Goal: Information Seeking & Learning: Learn about a topic

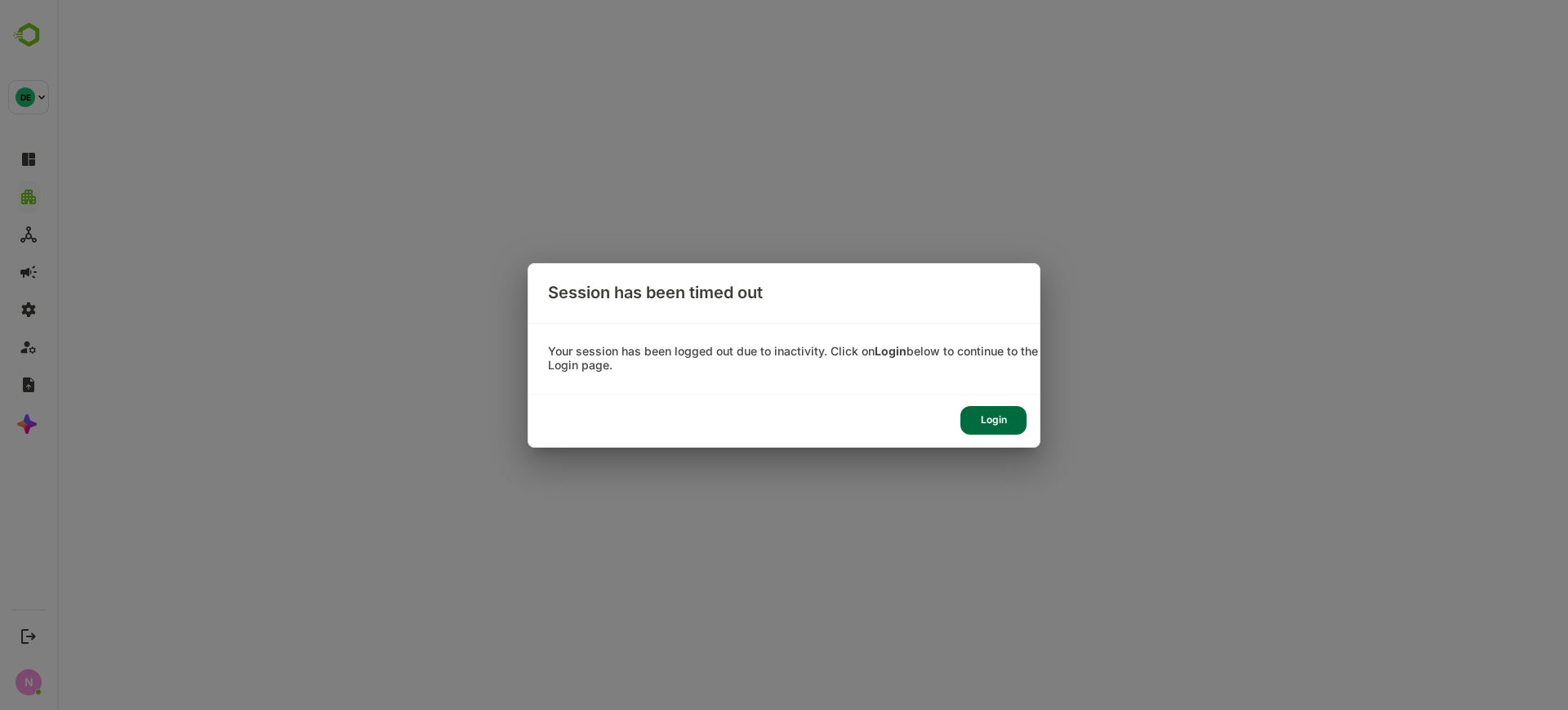
select select "***"
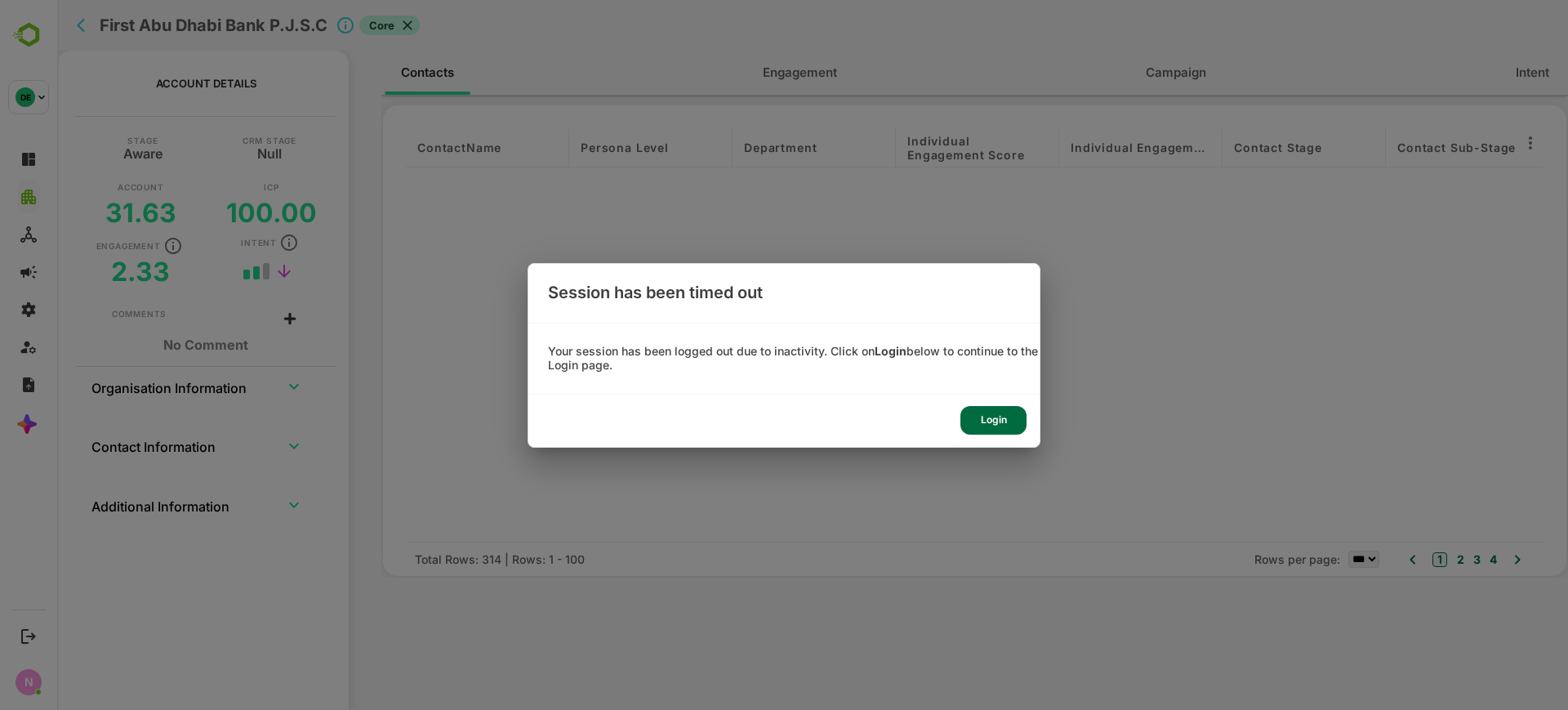
scroll to position [2138, 847]
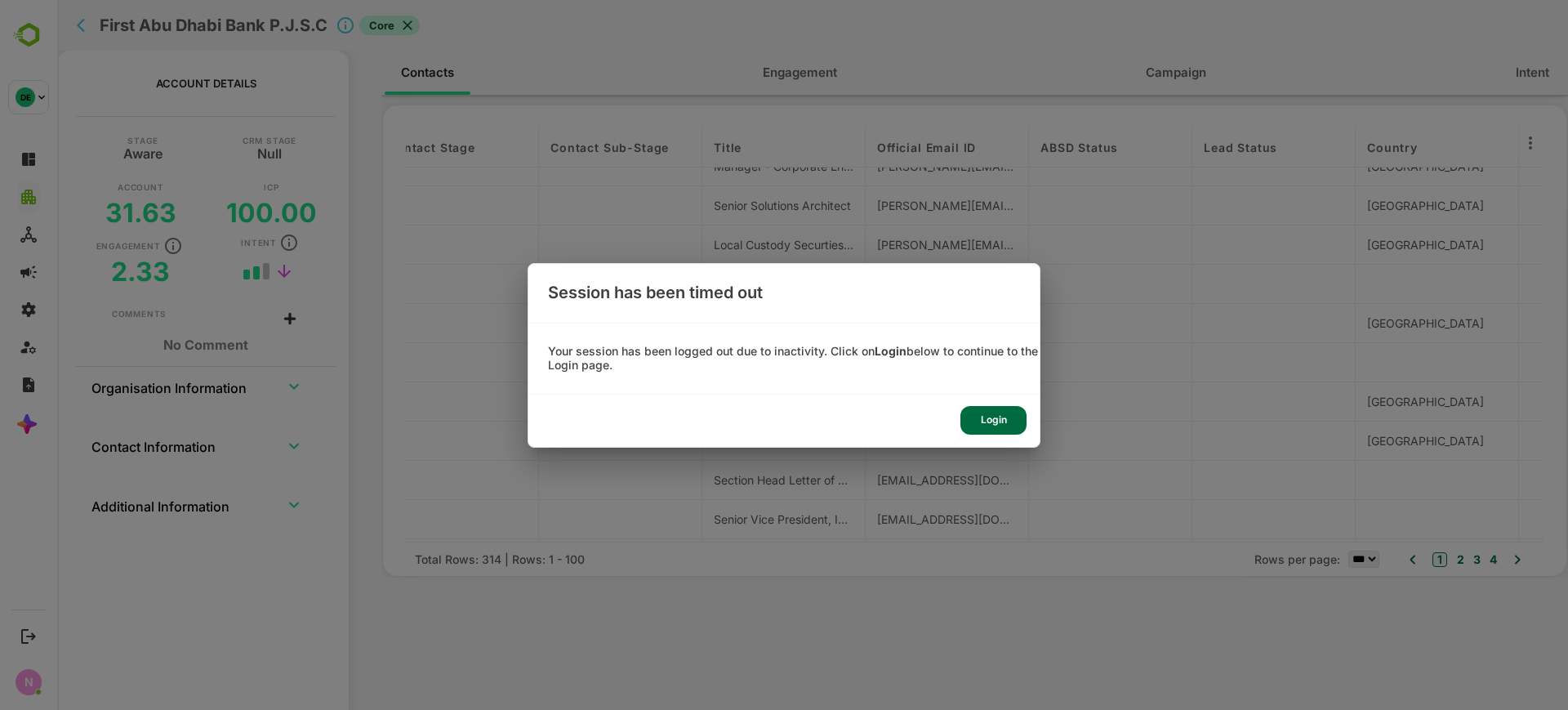
click at [1007, 421] on div "Login" at bounding box center [994, 420] width 66 height 29
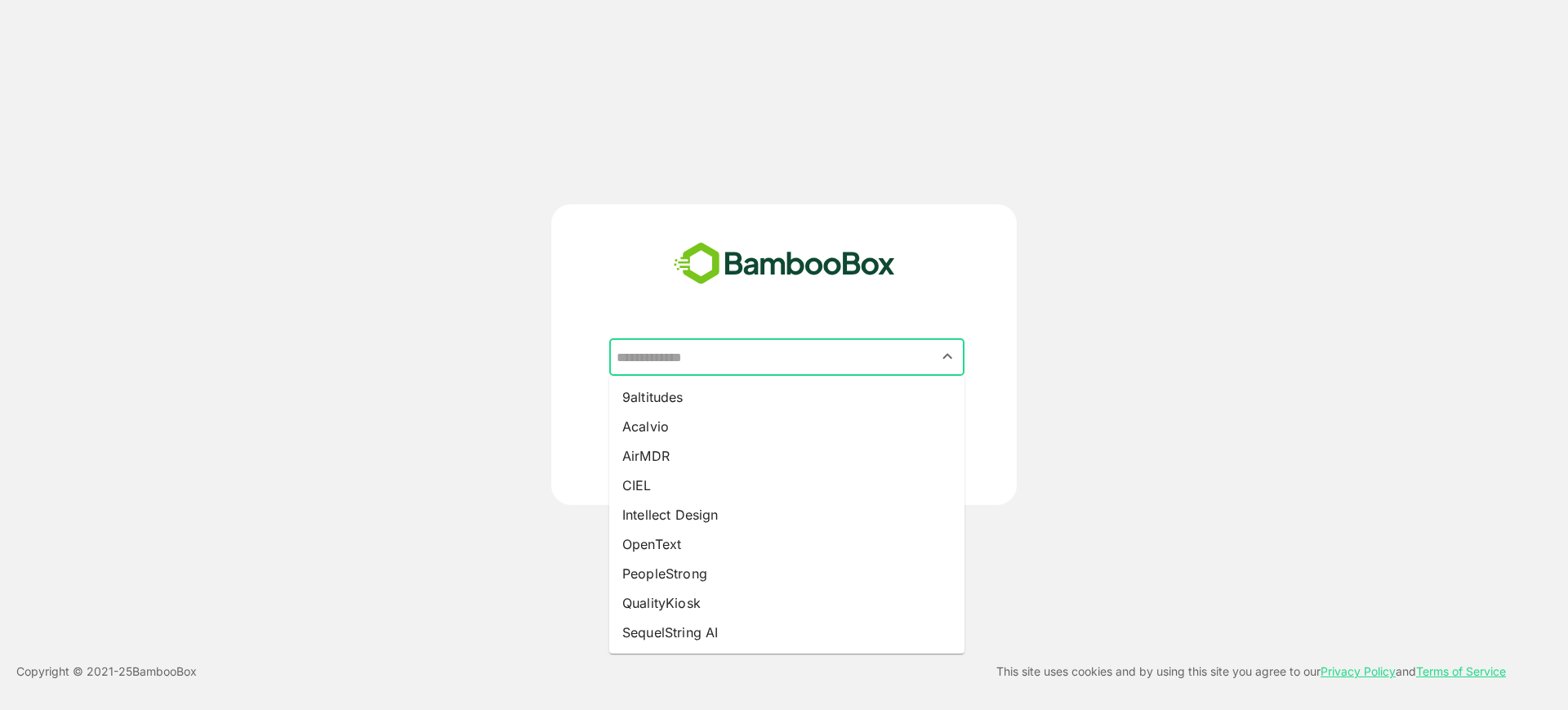
click at [749, 347] on input "text" at bounding box center [786, 357] width 349 height 31
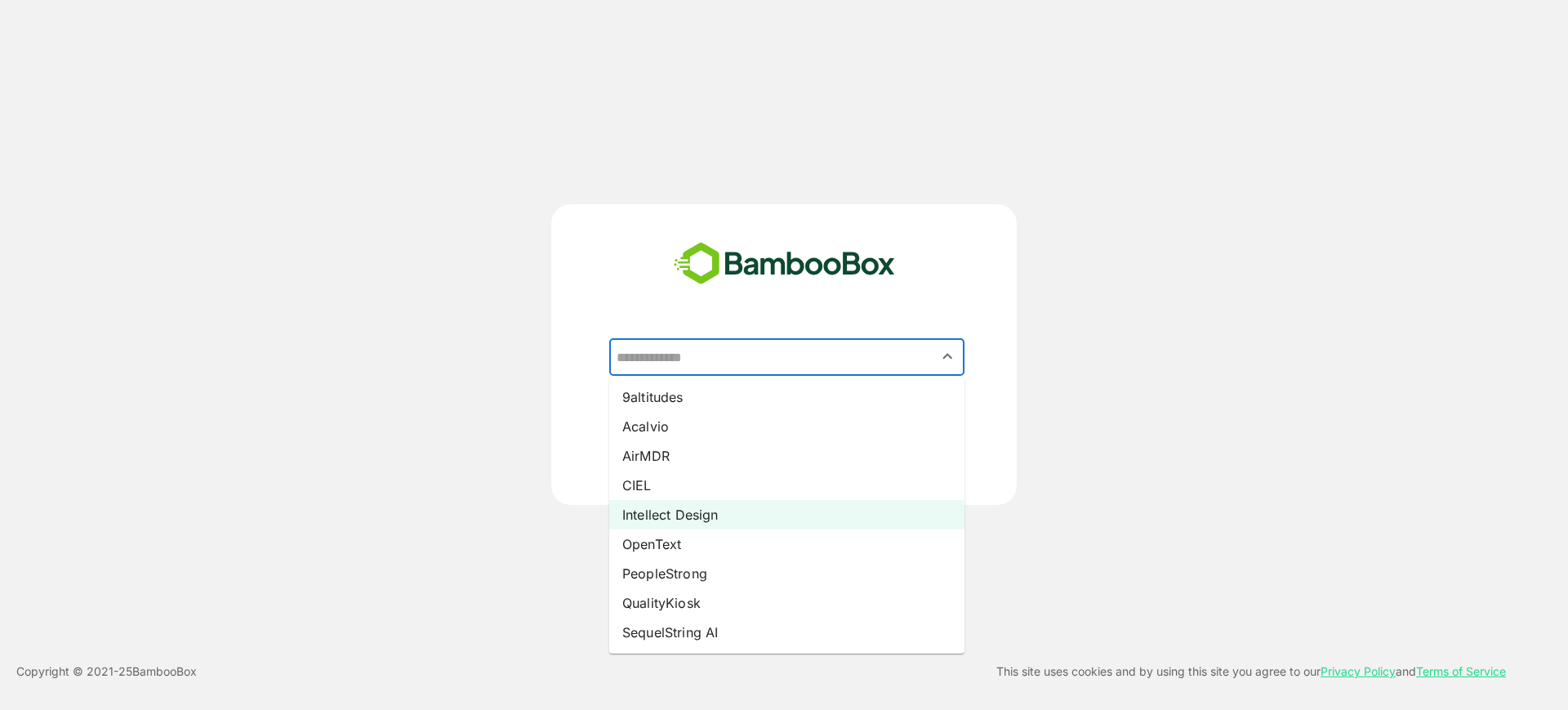
click at [738, 515] on li "Intellect Design" at bounding box center [787, 515] width 355 height 30
type input "**********"
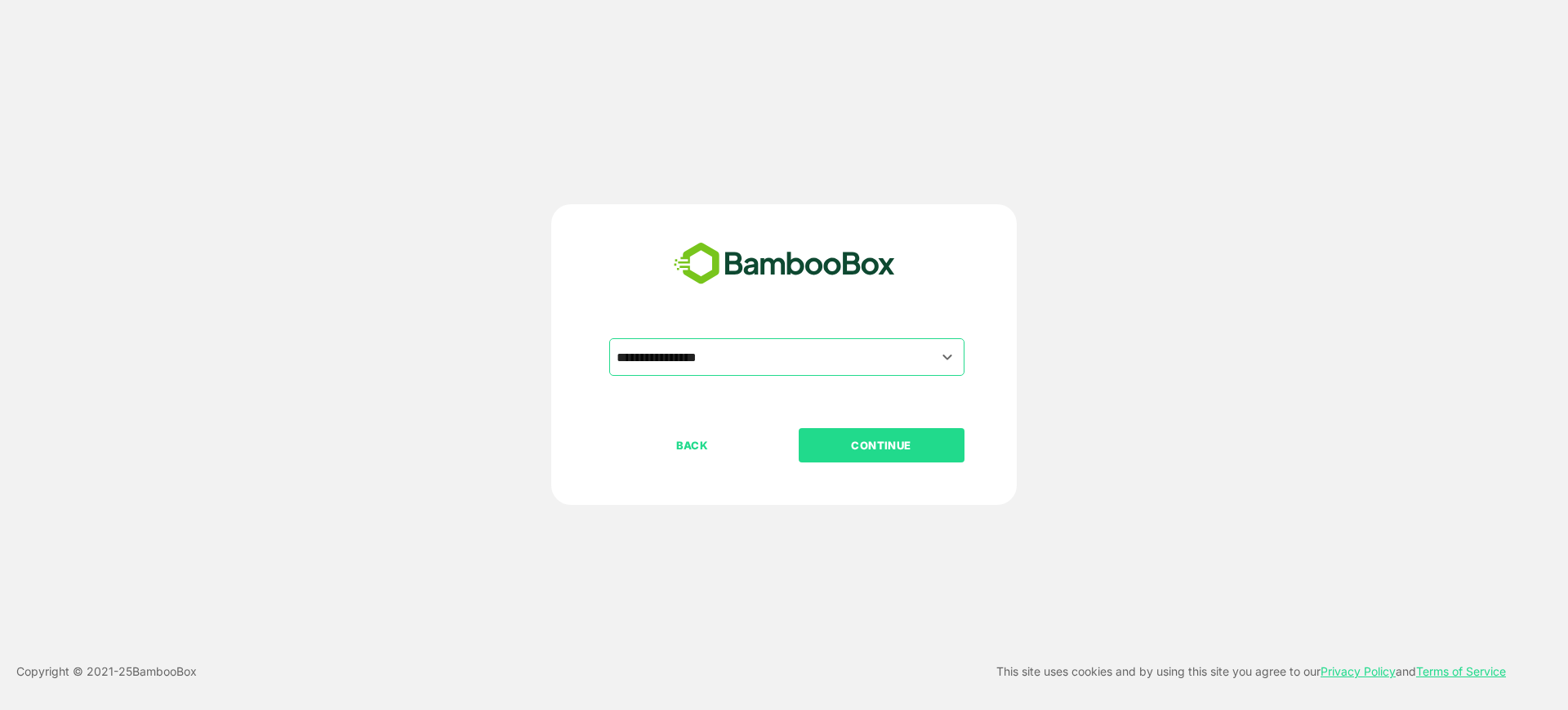
click at [918, 437] on p "CONTINUE" at bounding box center [881, 446] width 163 height 18
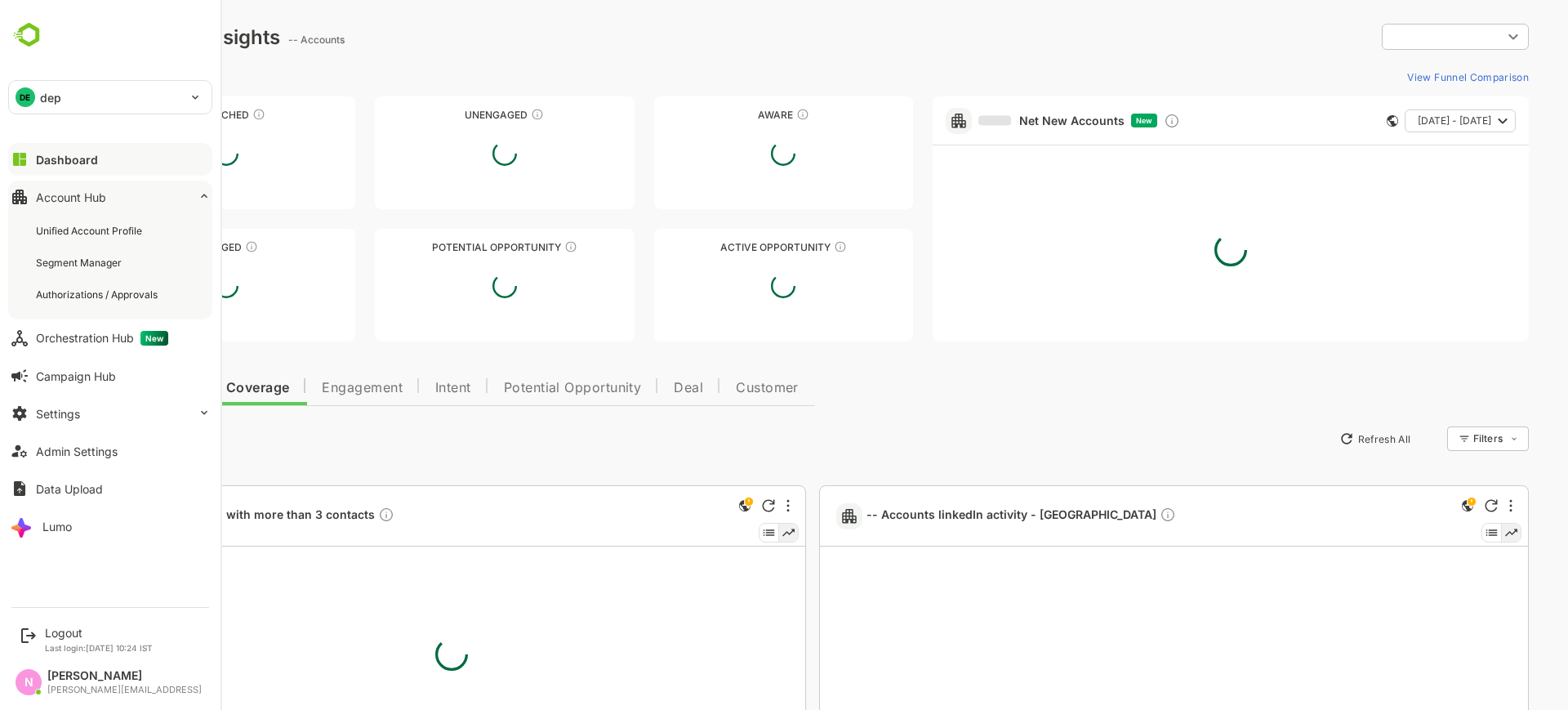
type input "**********"
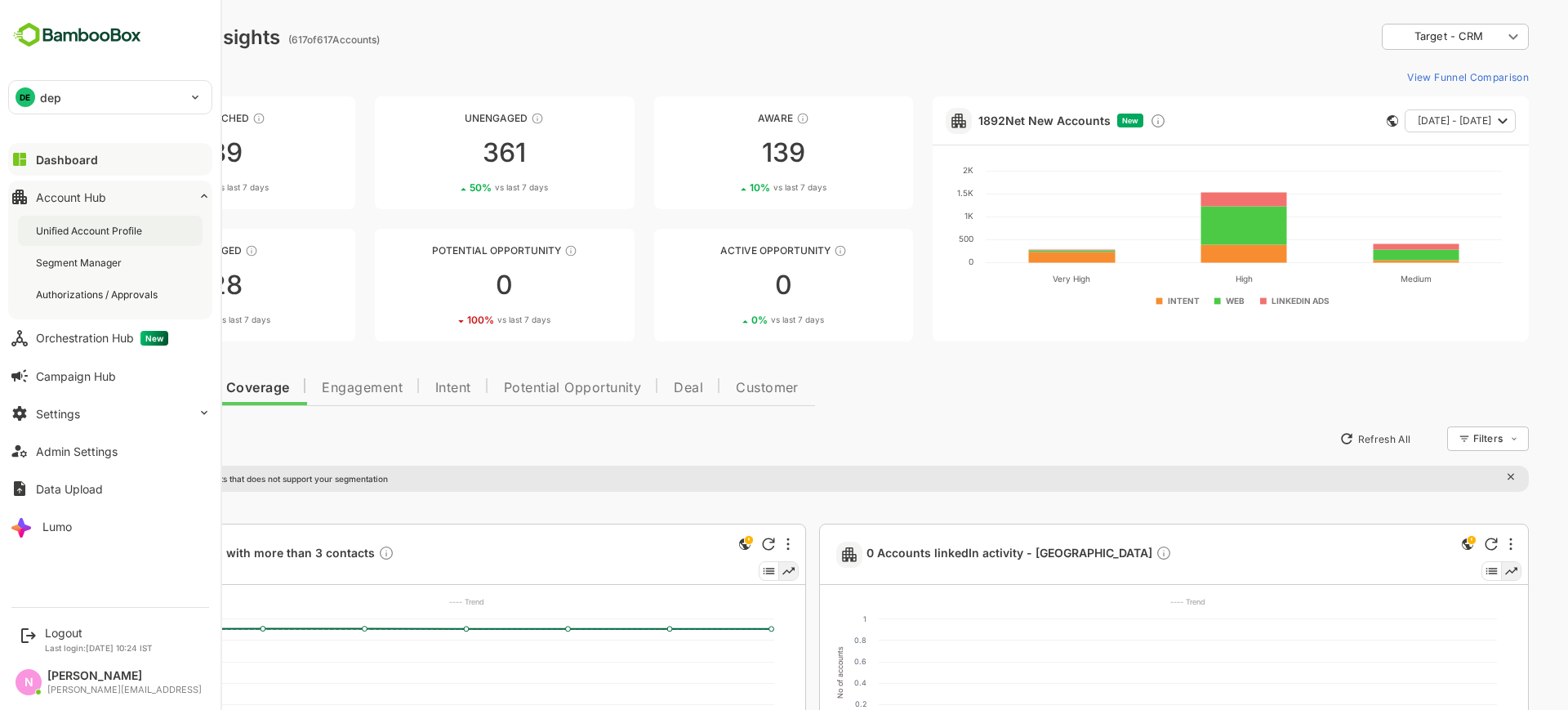
click at [80, 226] on div "Unified Account Profile" at bounding box center [91, 230] width 109 height 13
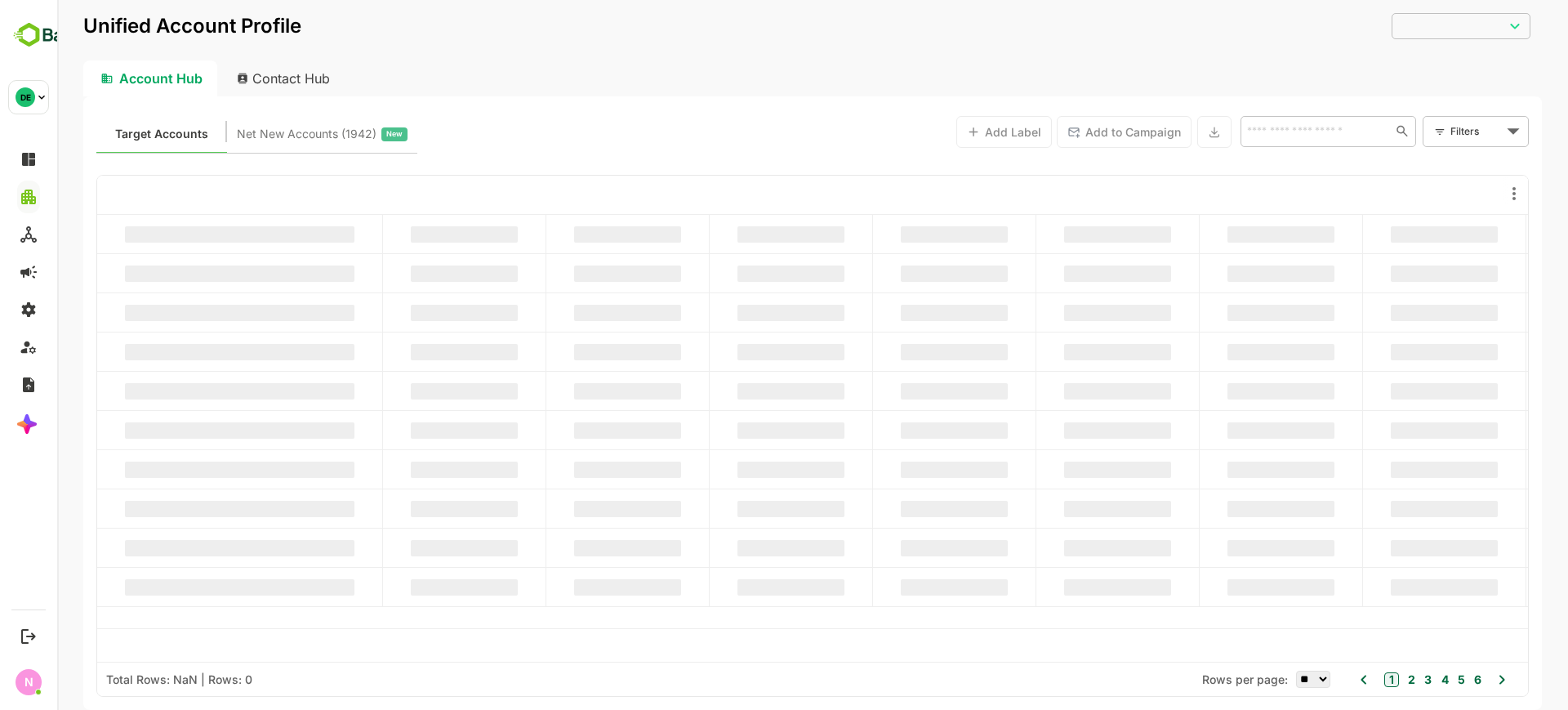
type input "**********"
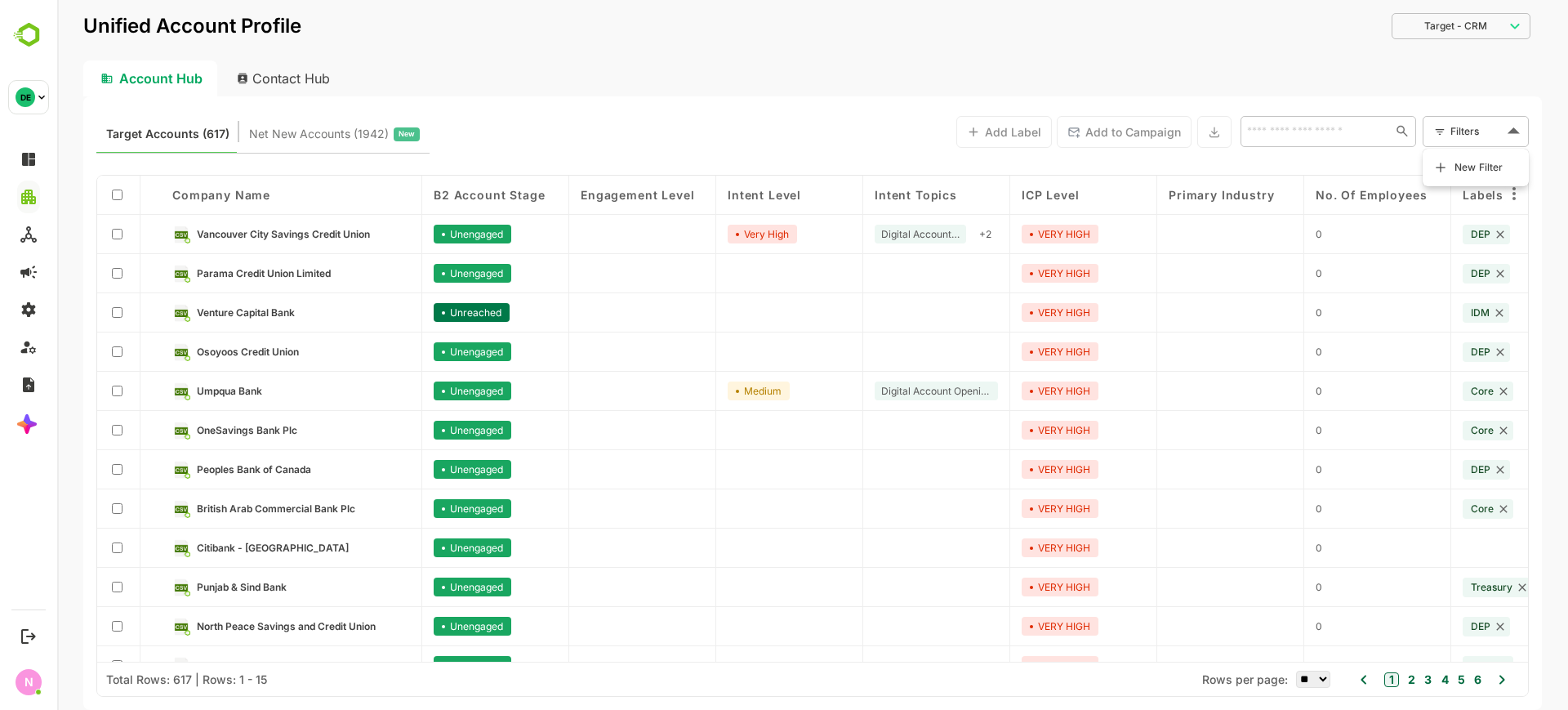
click at [1458, 134] on body "**********" at bounding box center [813, 355] width 1512 height 710
click at [1472, 161] on span "New Filter" at bounding box center [1479, 168] width 49 height 20
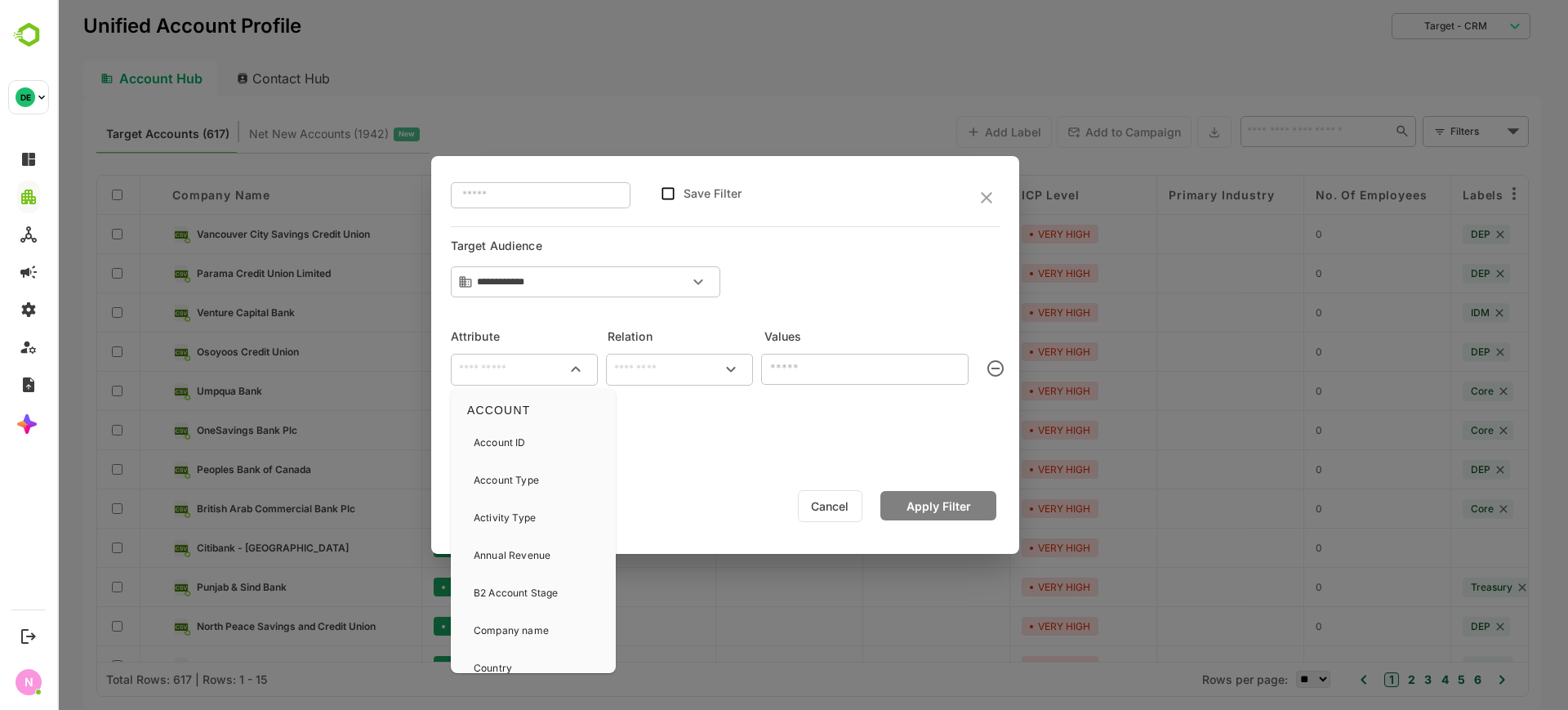
click at [523, 374] on input "text" at bounding box center [524, 369] width 141 height 20
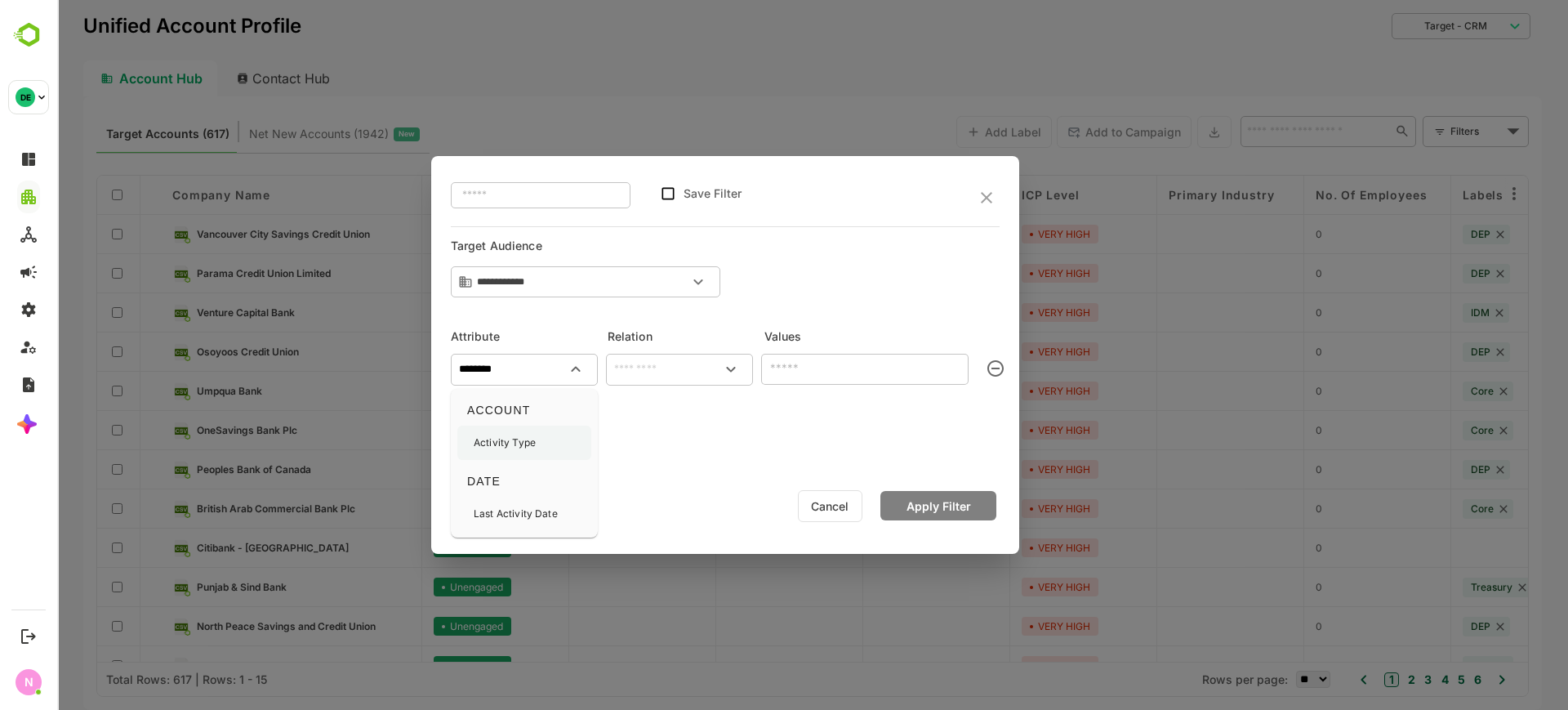
click at [536, 455] on div "Activity Type" at bounding box center [524, 443] width 134 height 34
type input "**********"
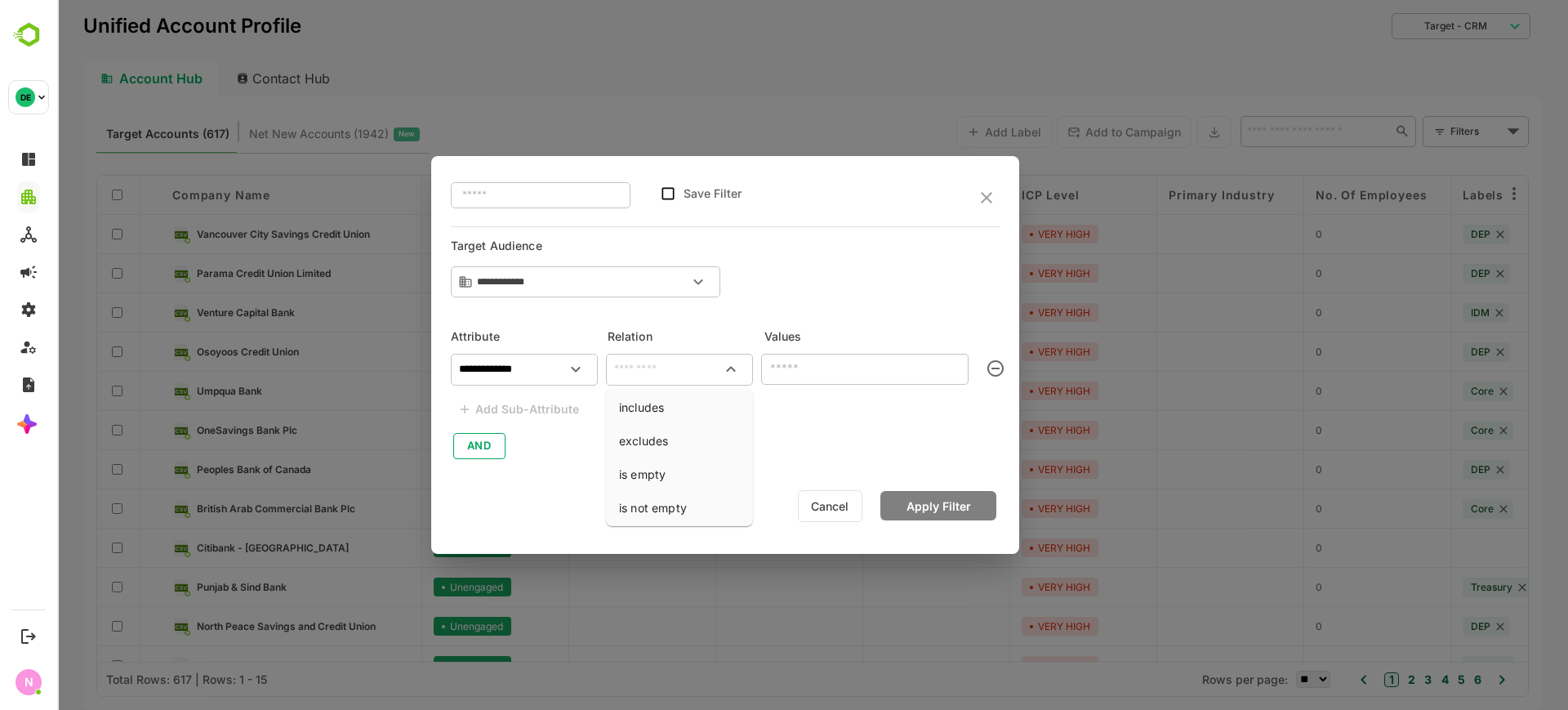
click at [654, 371] on input "text" at bounding box center [680, 369] width 141 height 20
click at [663, 405] on li "includes" at bounding box center [680, 407] width 141 height 30
type input "********"
click at [810, 359] on input "text" at bounding box center [852, 368] width 170 height 20
click at [842, 375] on input "text" at bounding box center [852, 368] width 170 height 20
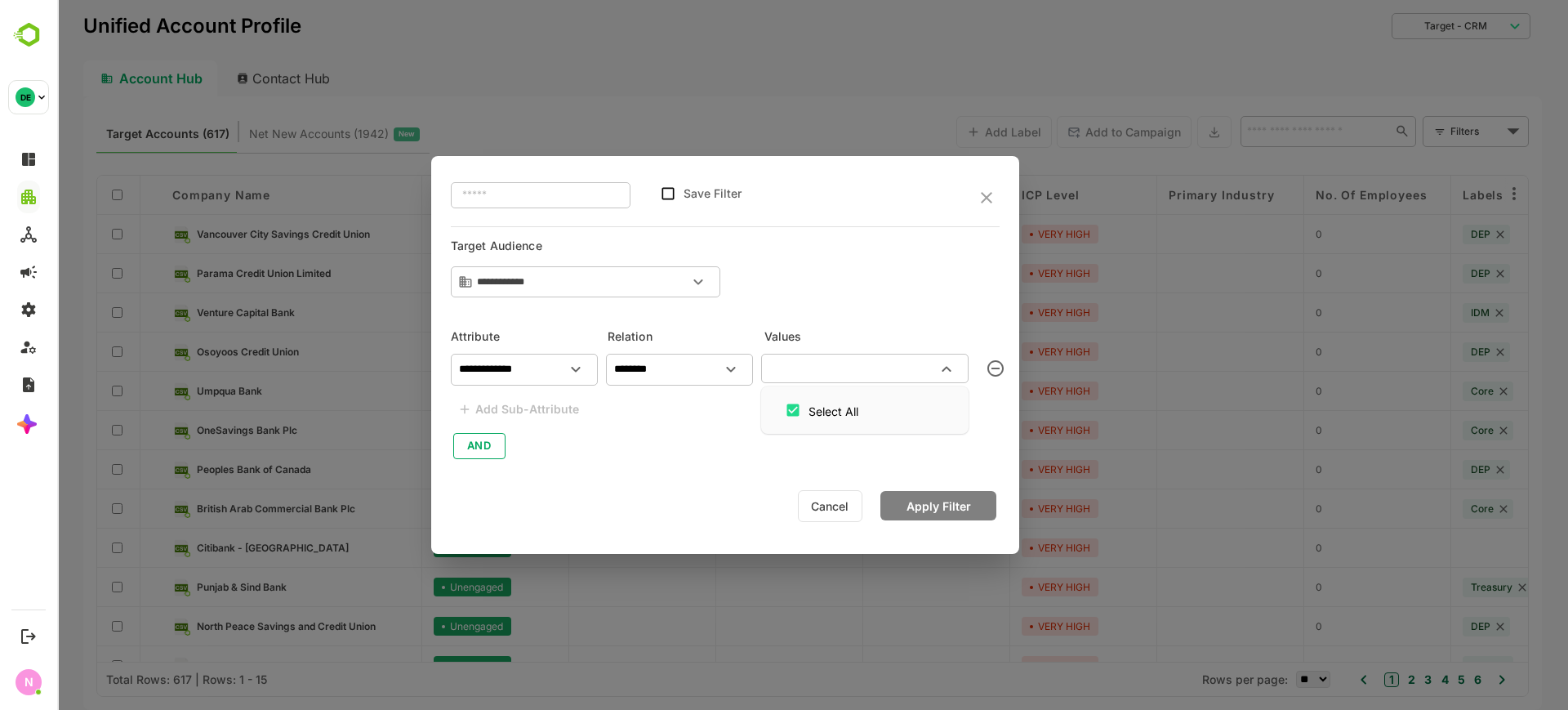
click at [842, 375] on input "text" at bounding box center [852, 368] width 170 height 20
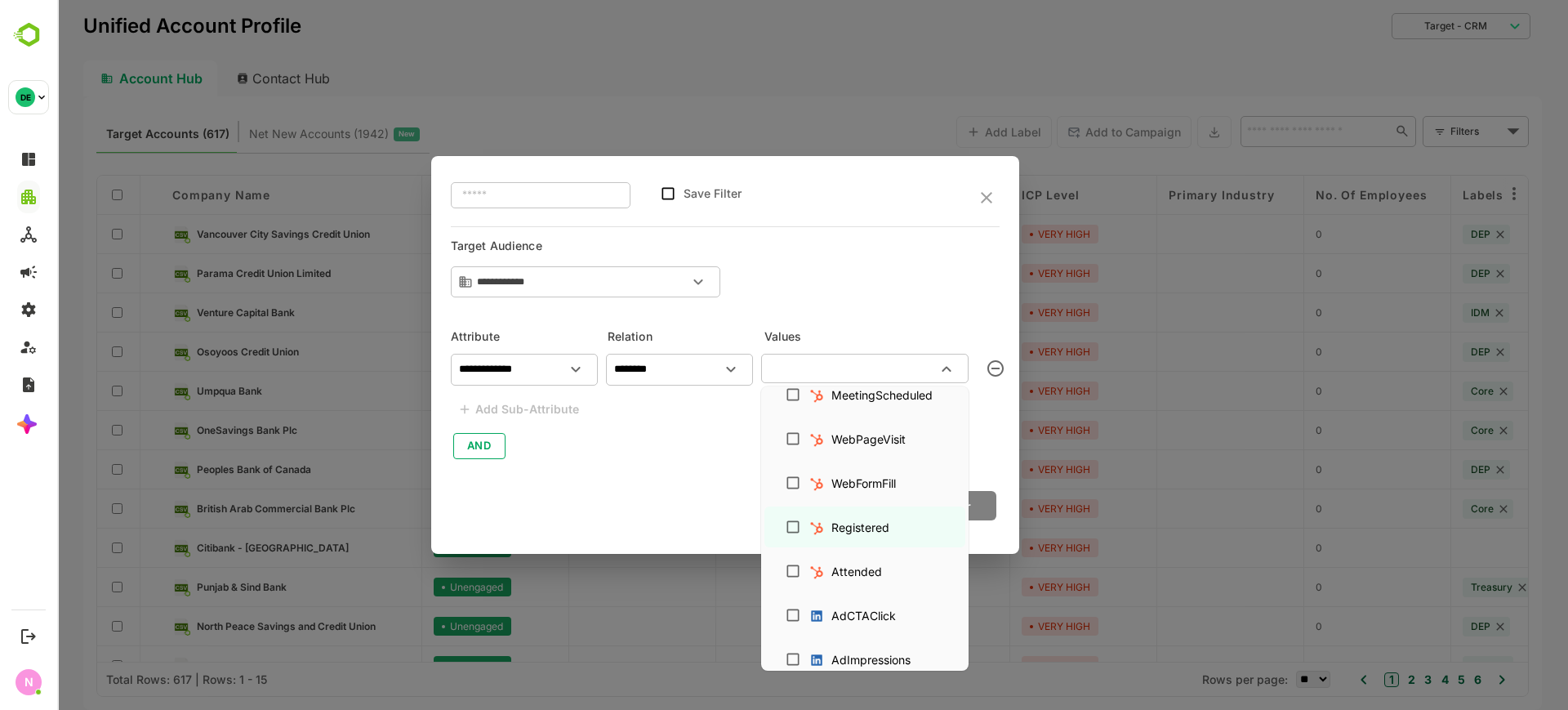
scroll to position [581, 0]
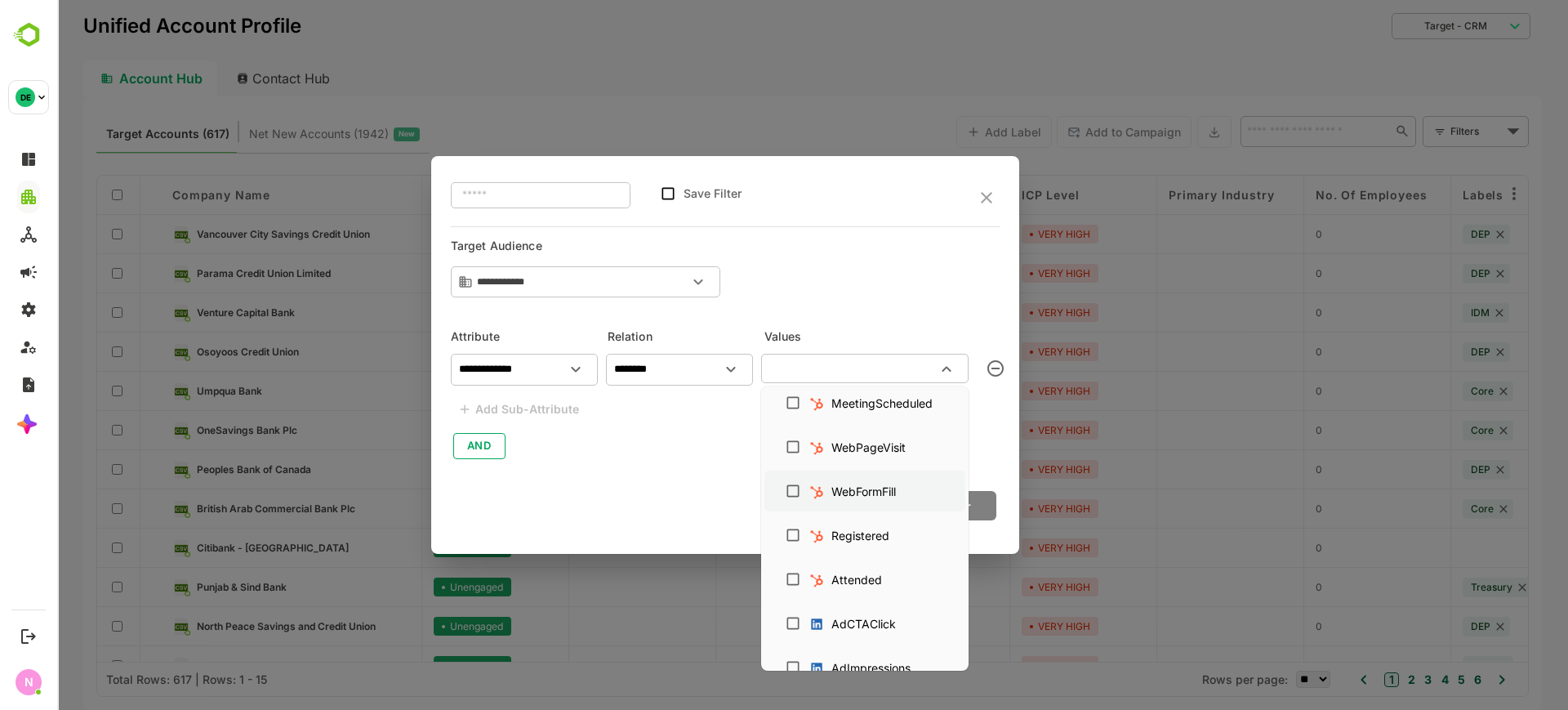
click at [845, 489] on div "WebFormFill" at bounding box center [864, 491] width 65 height 17
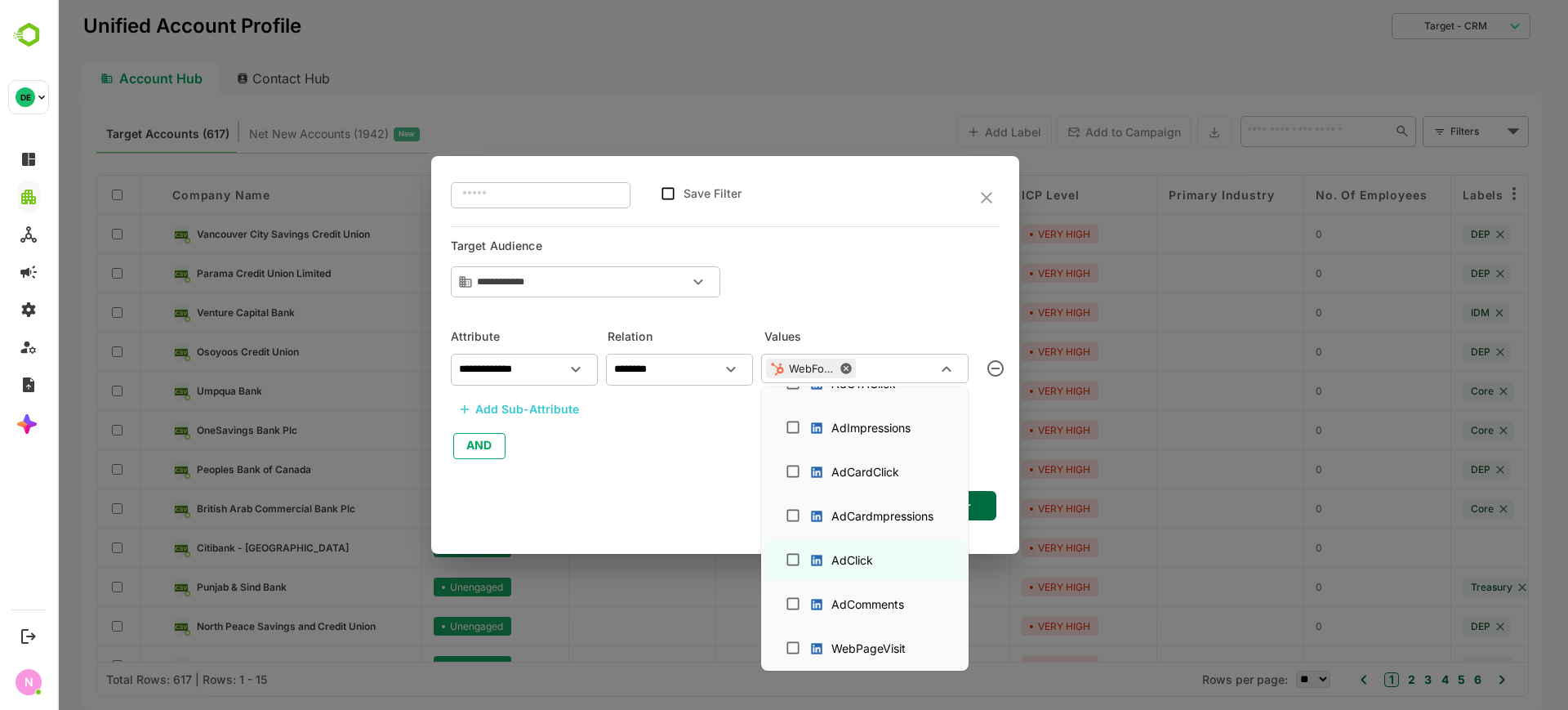
scroll to position [822, 0]
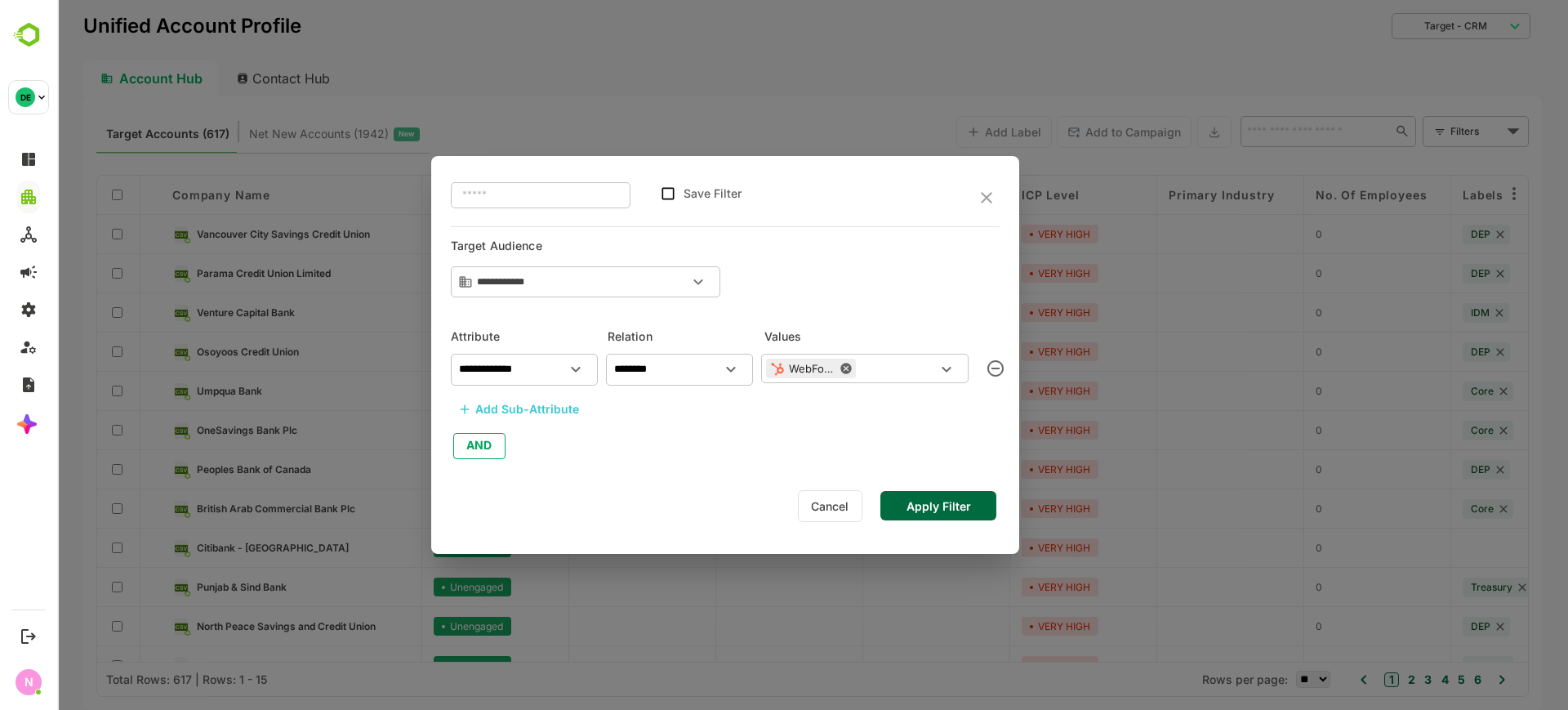
click at [989, 509] on button "Apply Filter" at bounding box center [938, 506] width 116 height 30
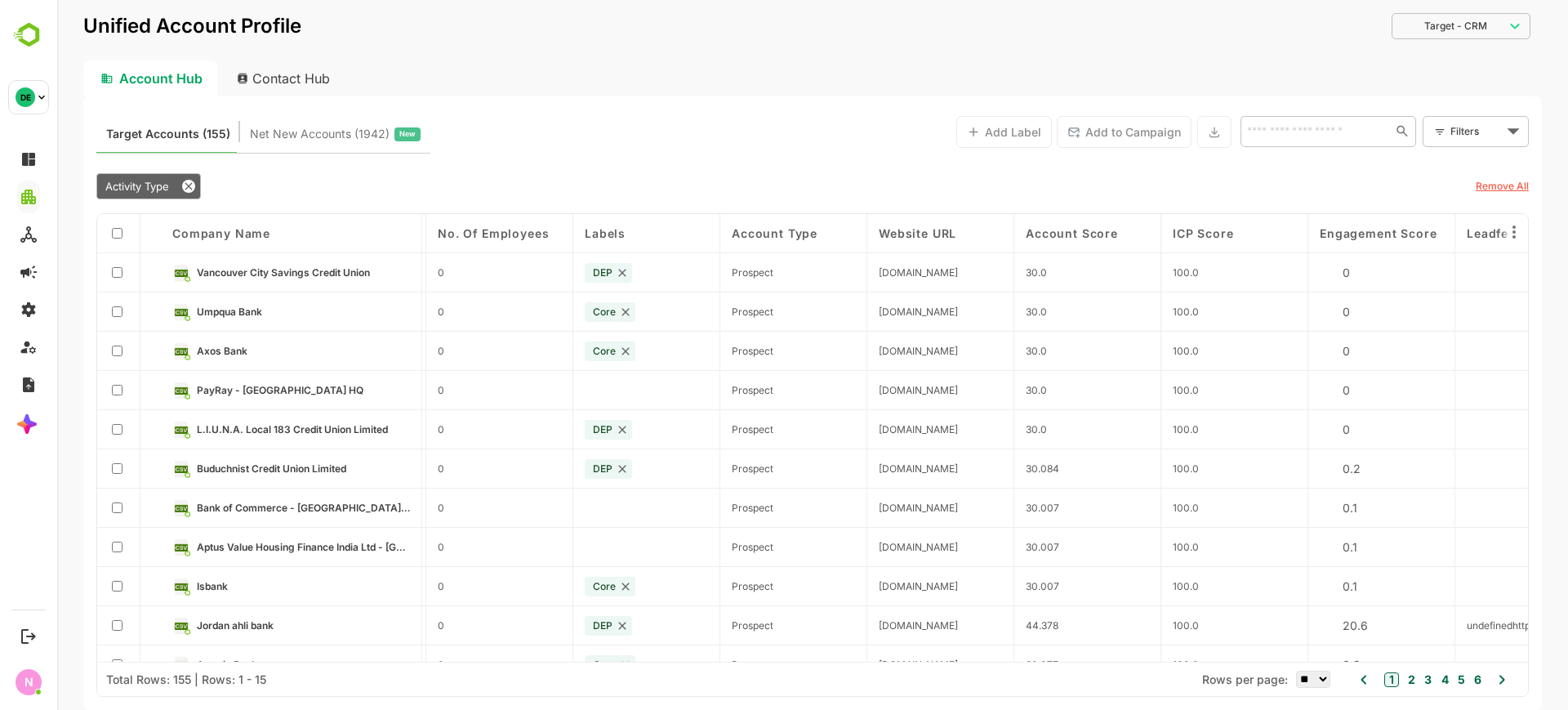
scroll to position [0, 904]
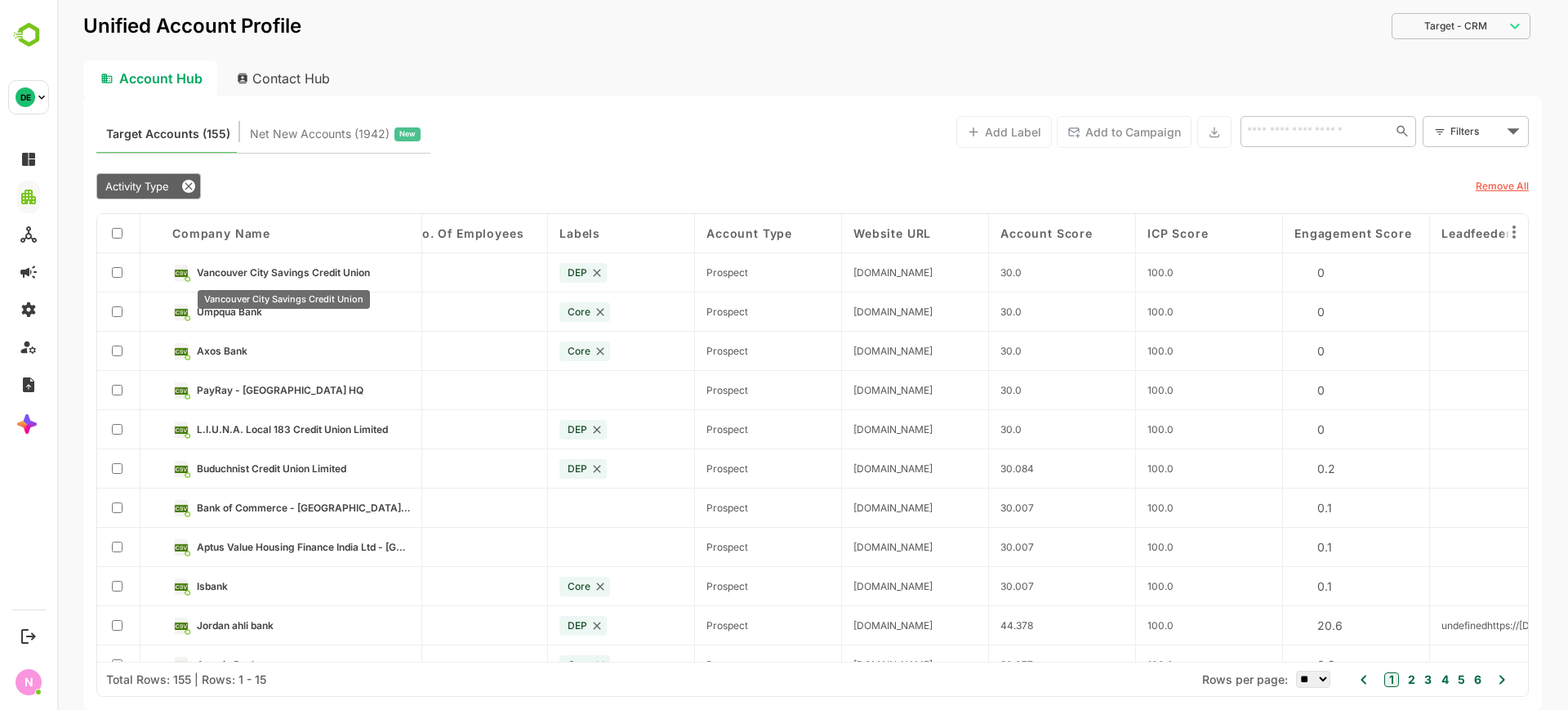
click at [345, 277] on span "Vancouver City Savings Credit Union" at bounding box center [282, 273] width 173 height 13
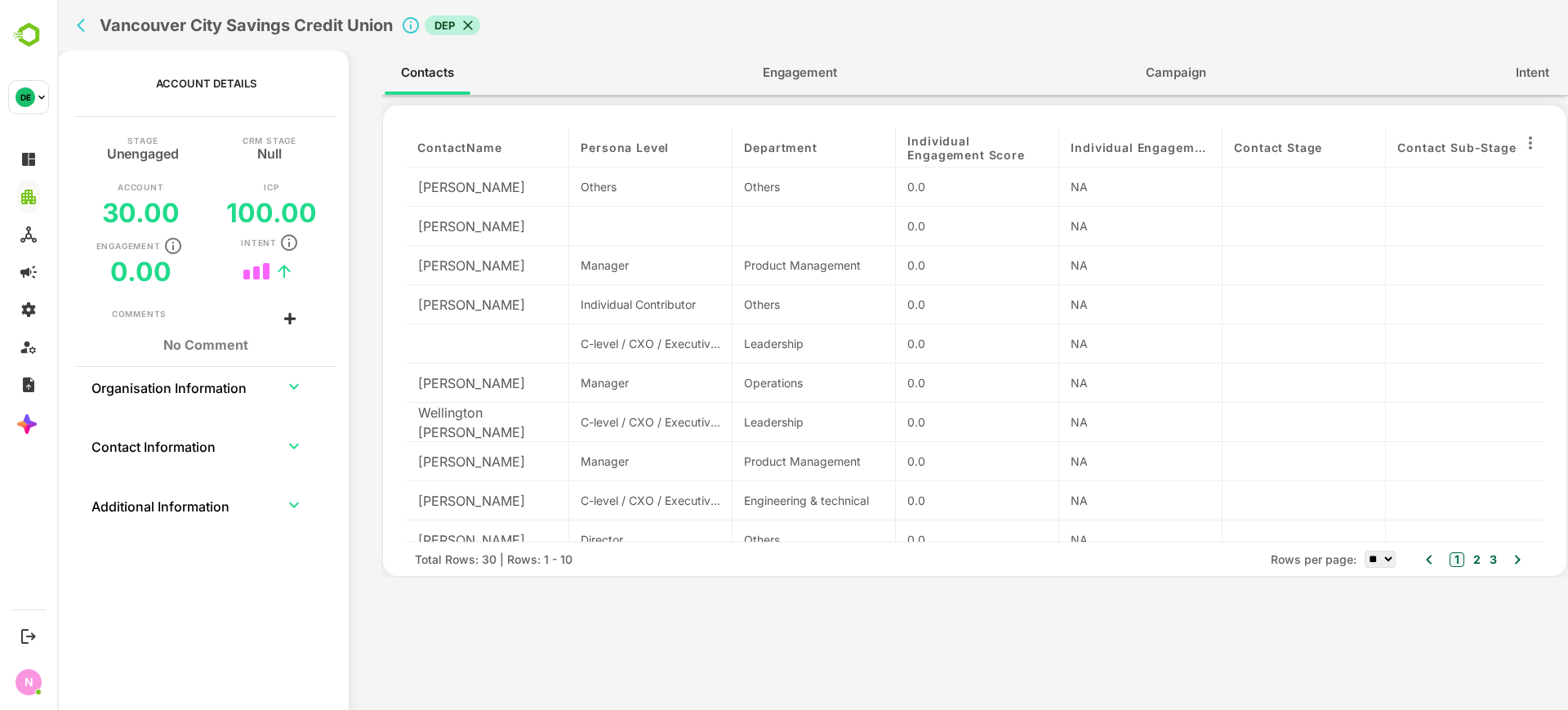
click at [790, 66] on span "Engagement" at bounding box center [800, 73] width 74 height 22
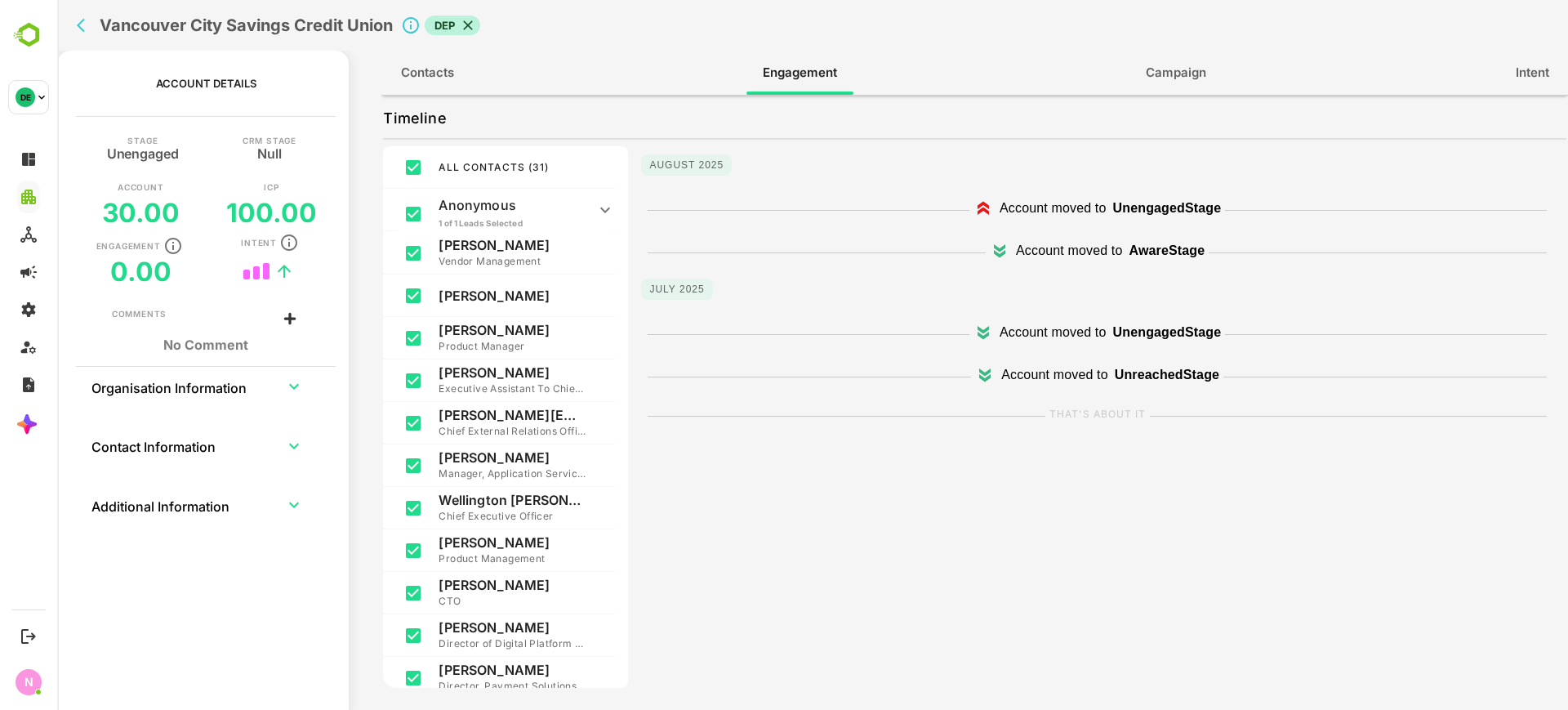
scroll to position [0, 0]
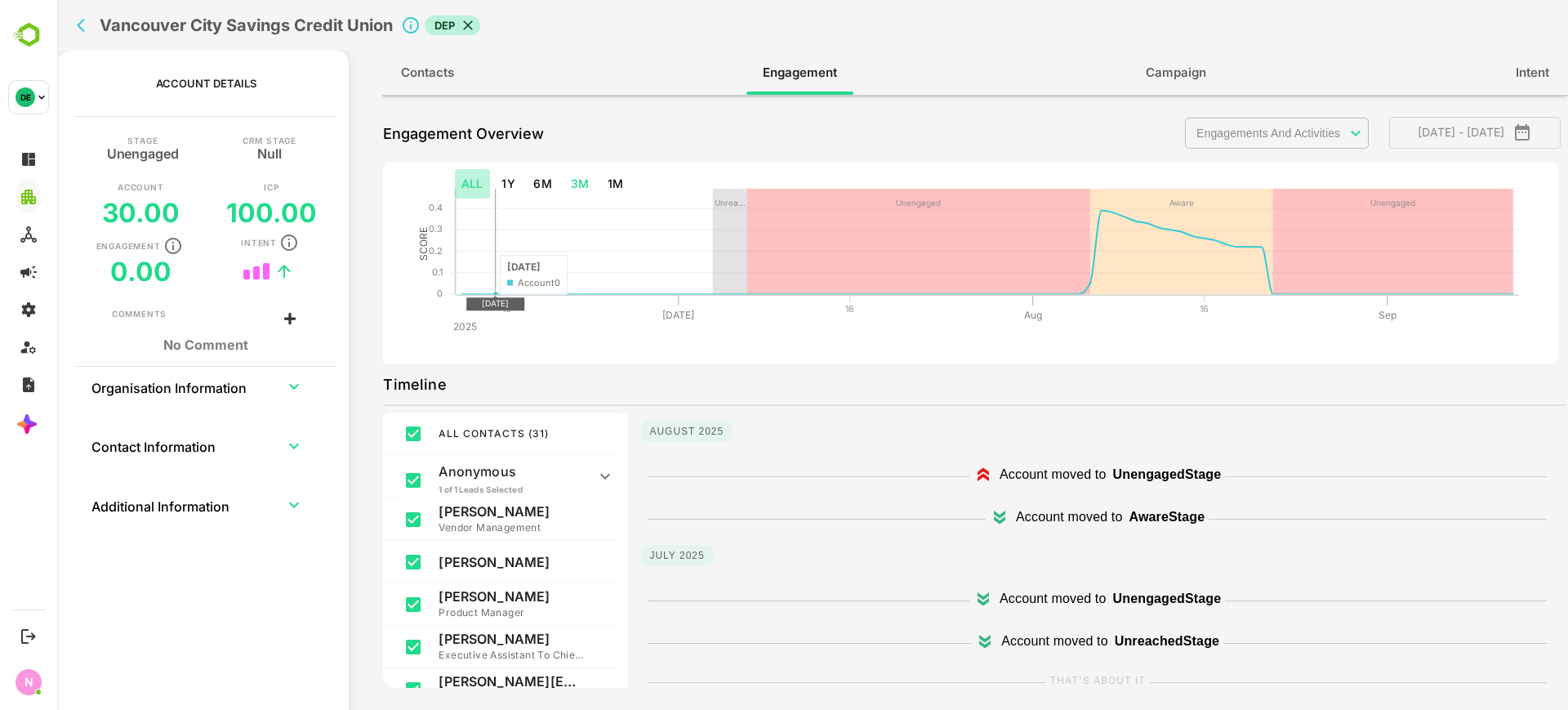
click at [481, 187] on button "ALL" at bounding box center [472, 185] width 35 height 30
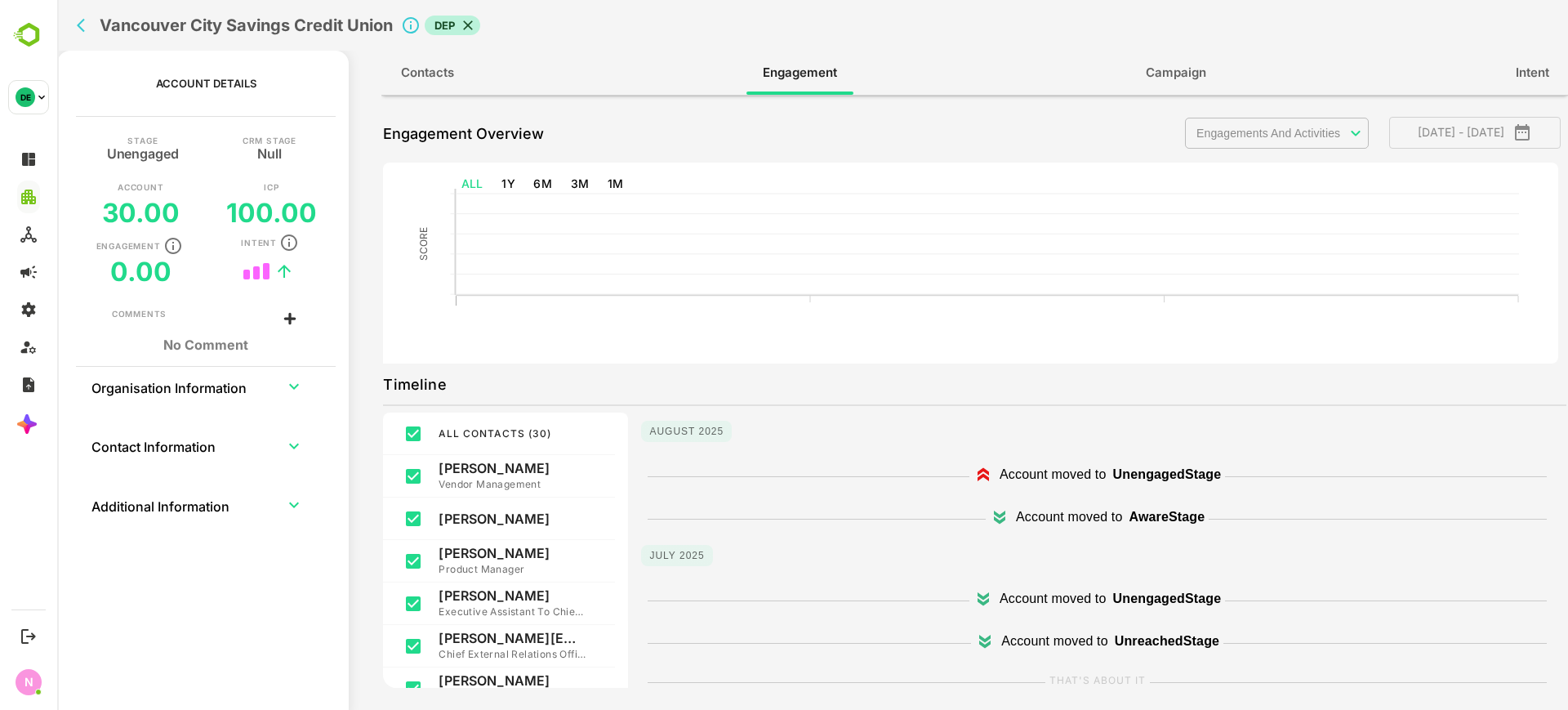
type input "**********"
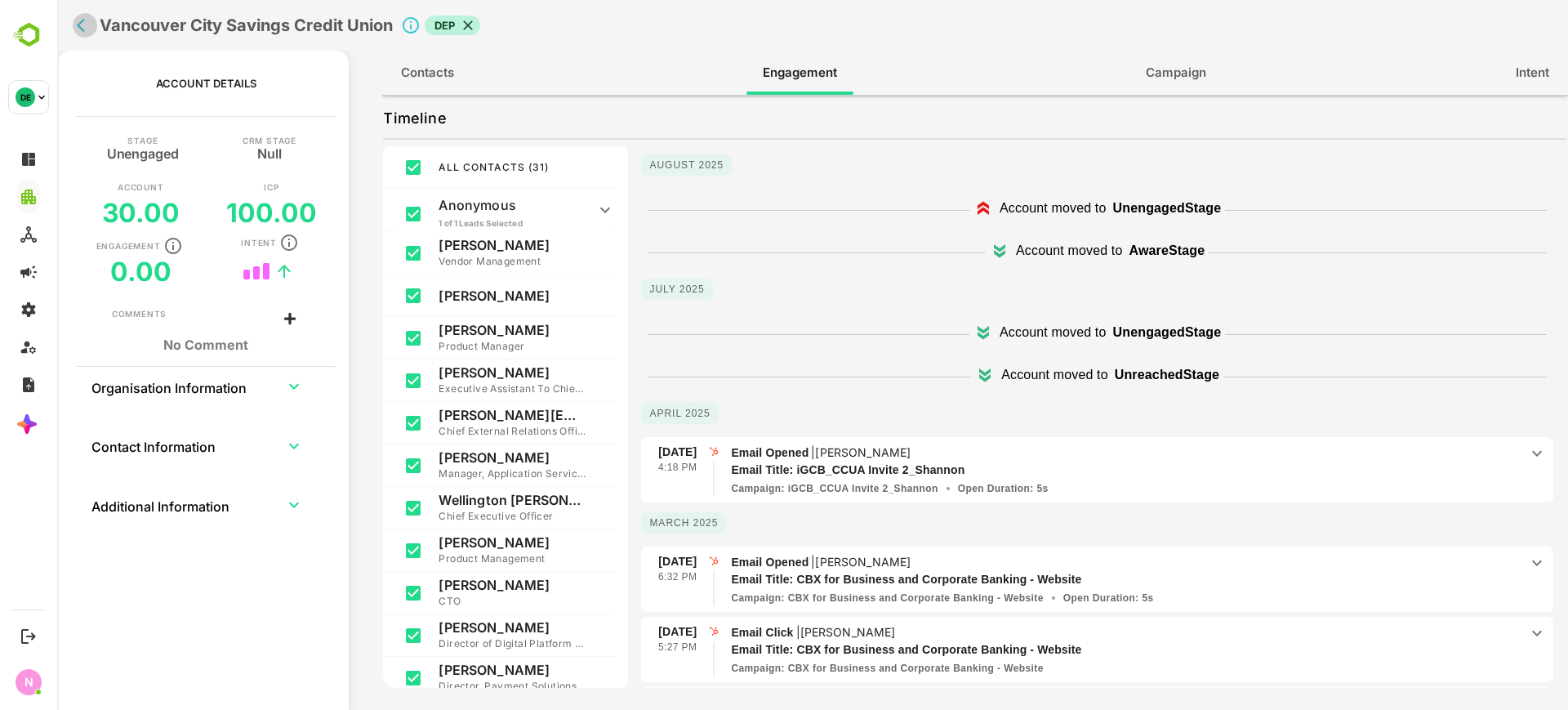
click at [77, 32] on icon "back" at bounding box center [85, 25] width 16 height 16
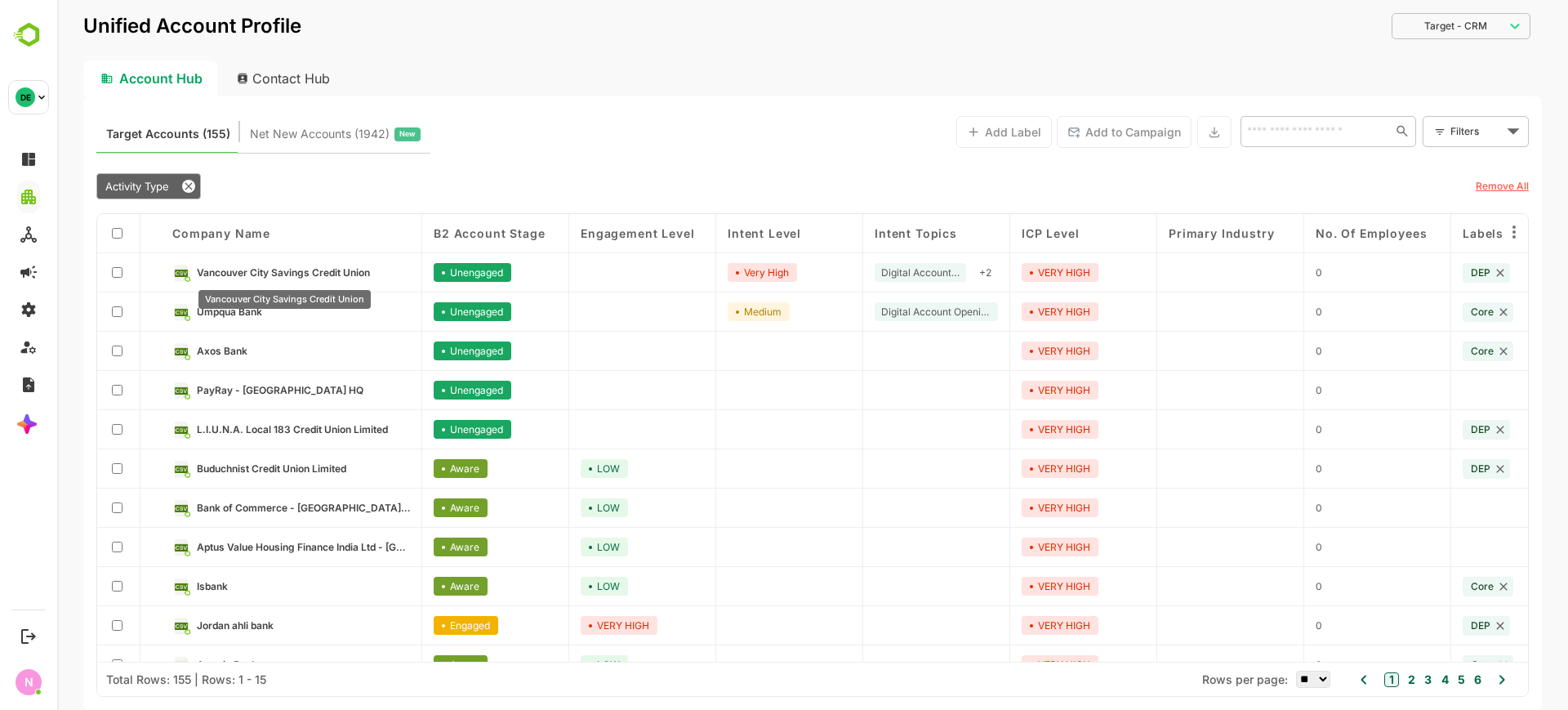
click at [253, 266] on span "Vancouver City Savings Credit Union" at bounding box center [283, 273] width 173 height 13
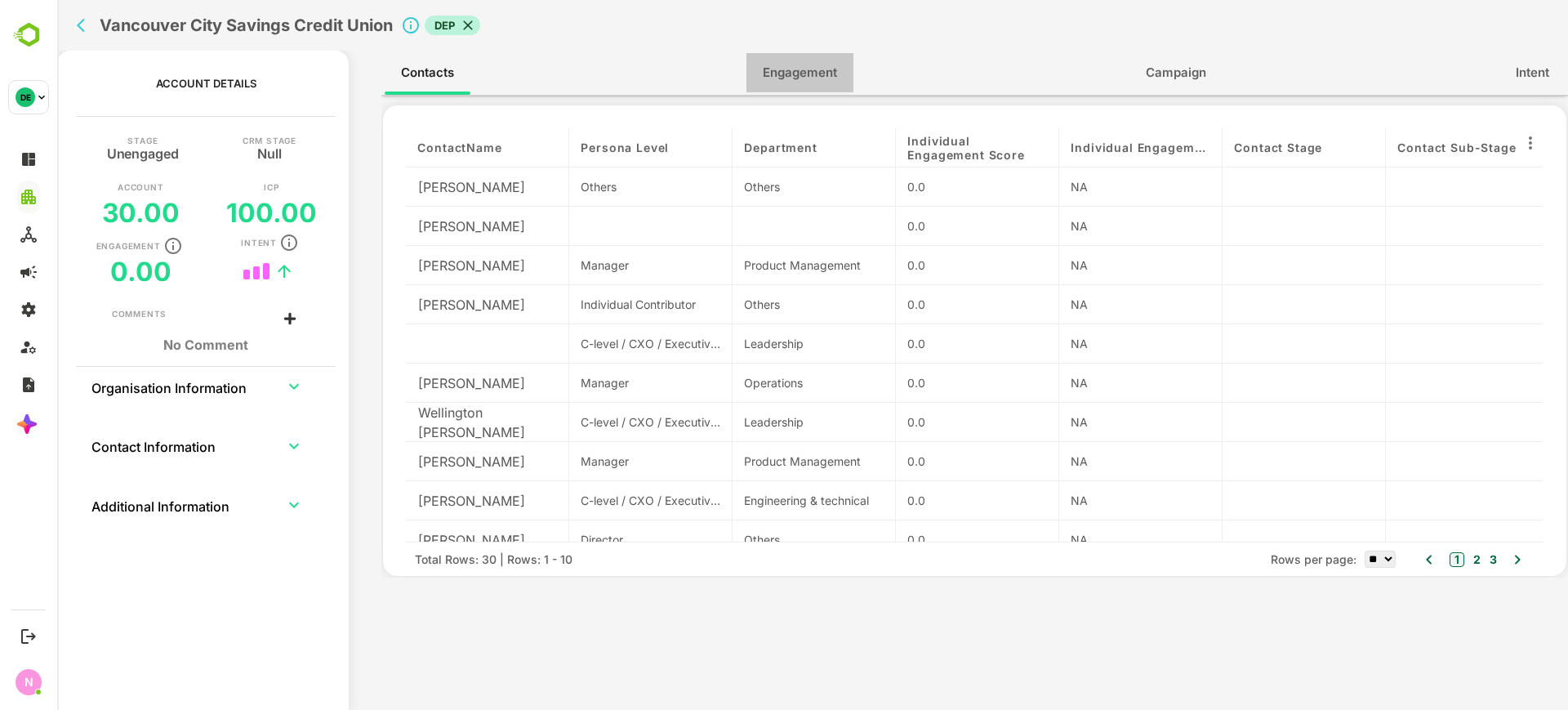
click at [810, 67] on span "Engagement" at bounding box center [800, 73] width 74 height 22
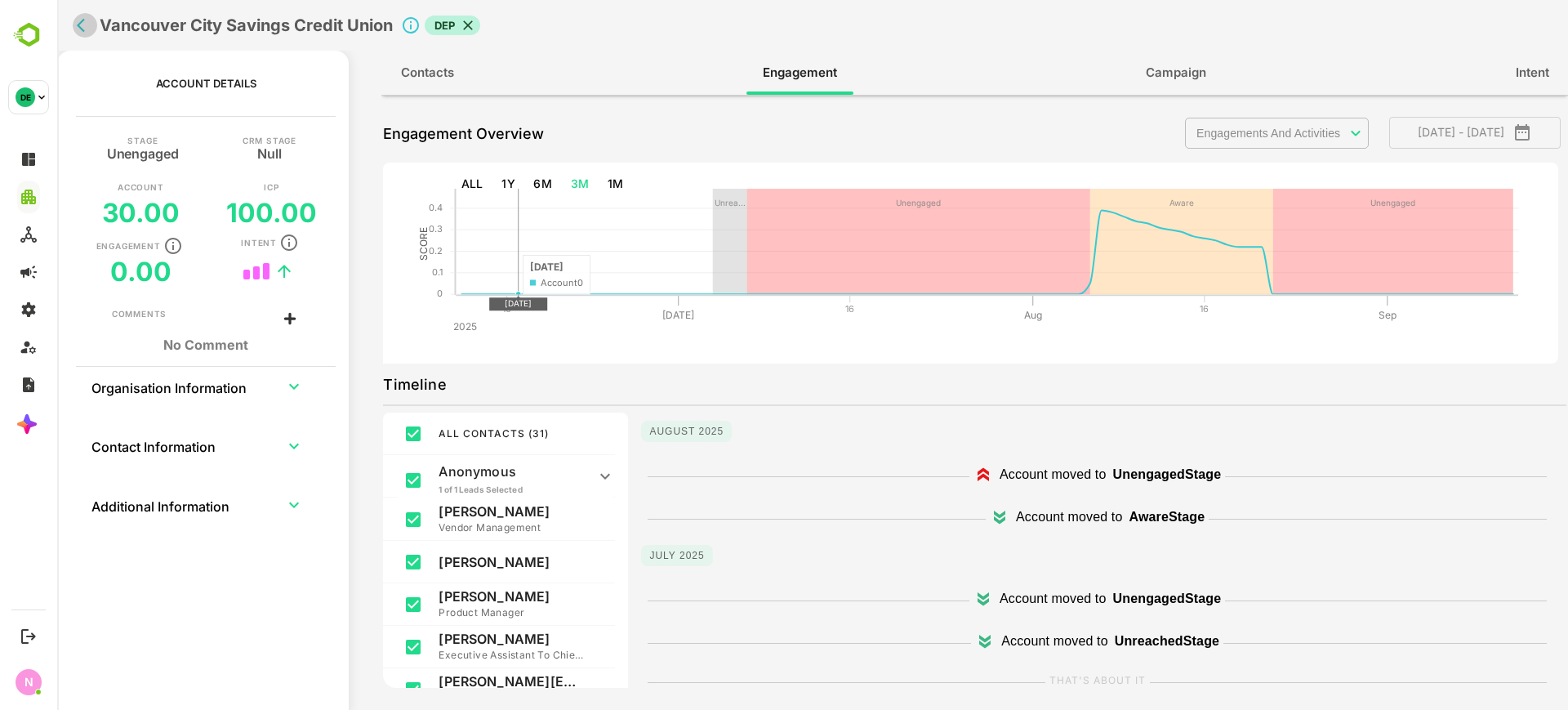
click at [91, 25] on icon "back" at bounding box center [85, 25] width 16 height 16
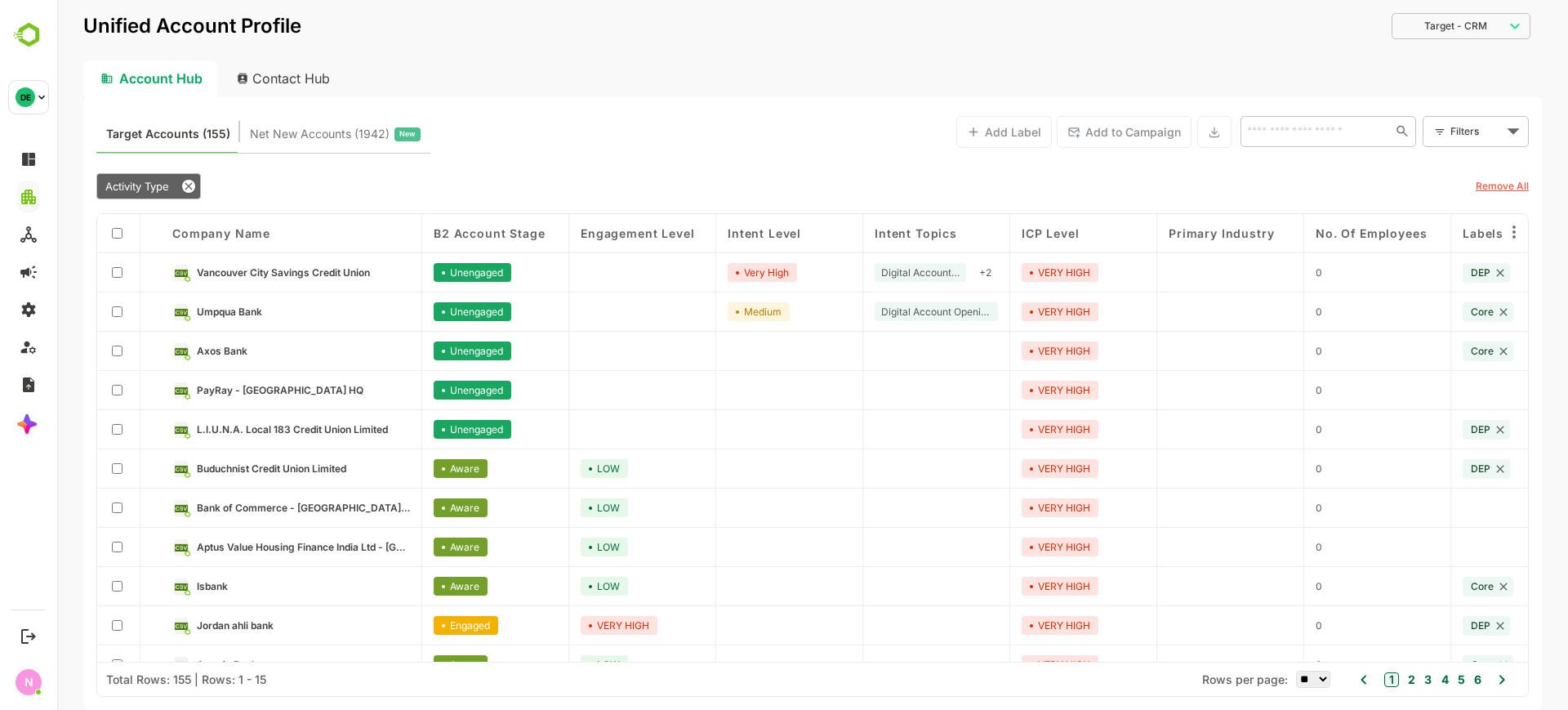
click at [265, 264] on link "Vancouver City Savings Credit Union" at bounding box center [304, 273] width 213 height 18
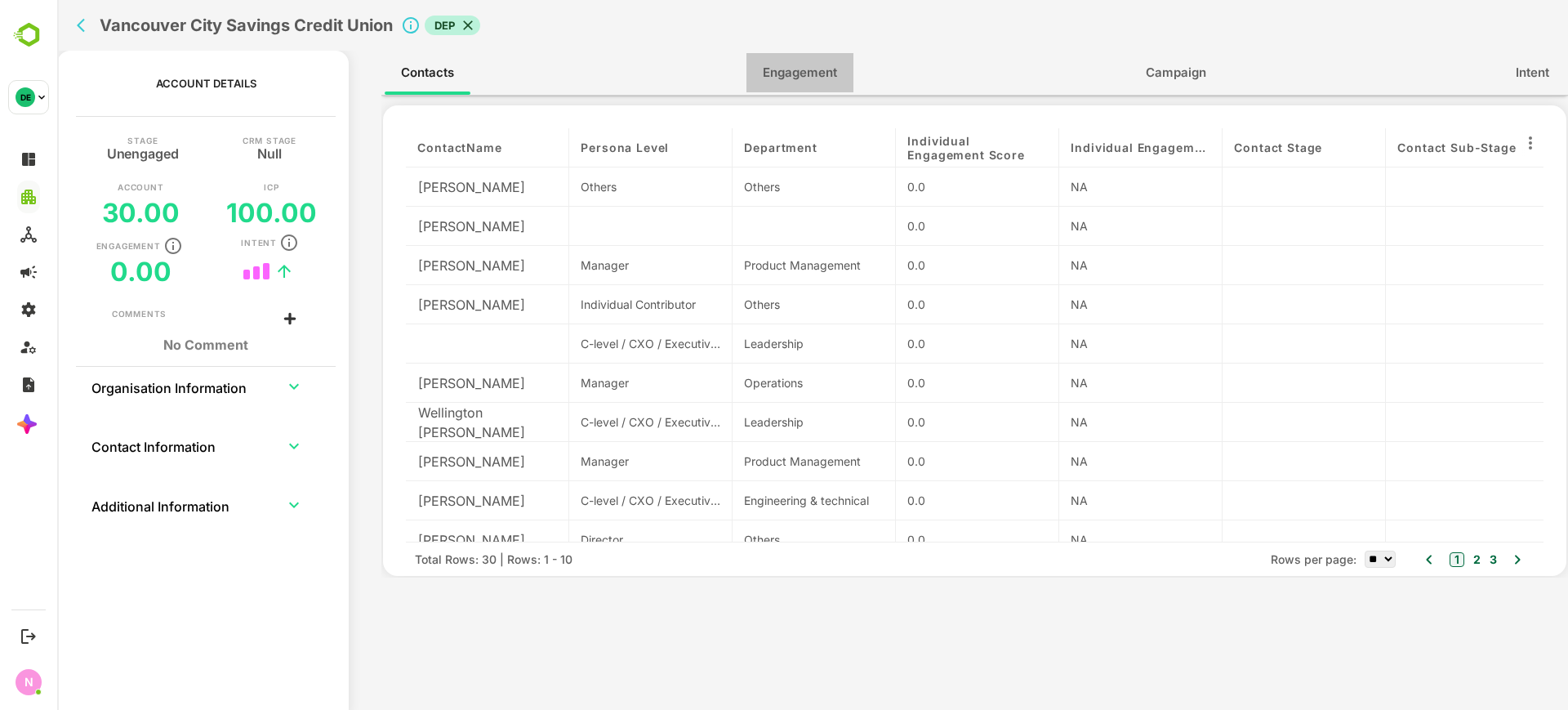
click at [787, 63] on span "Engagement" at bounding box center [800, 73] width 74 height 22
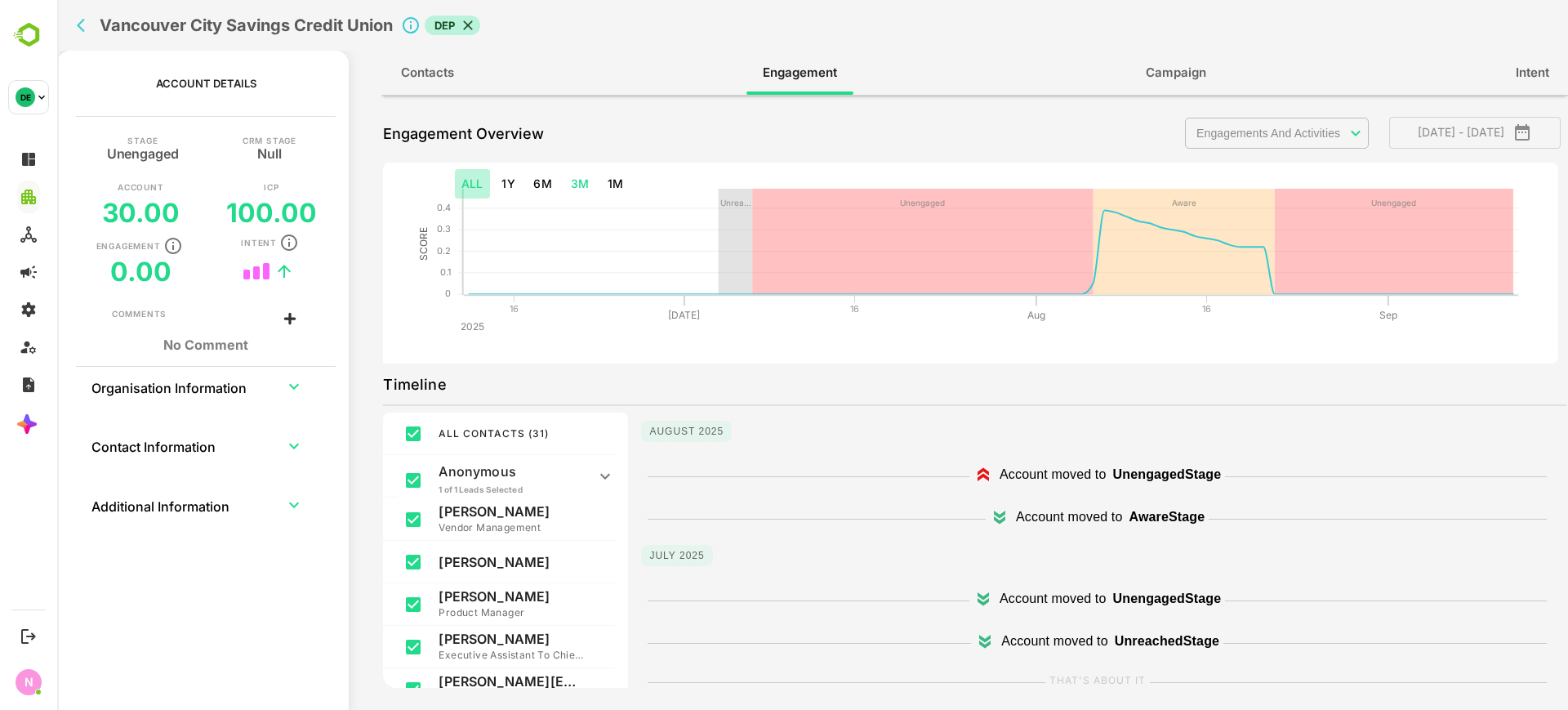
click at [468, 174] on button "ALL" at bounding box center [472, 185] width 35 height 30
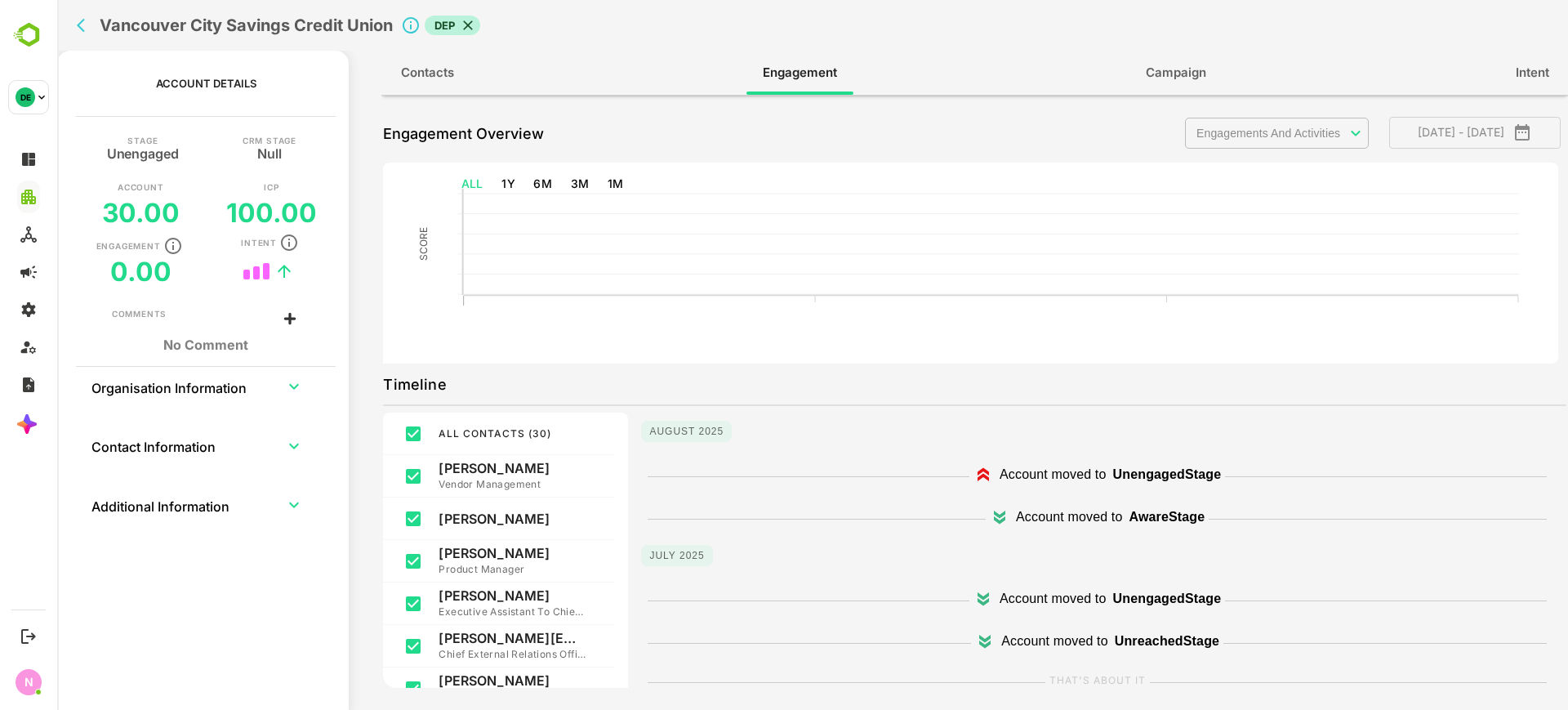
scroll to position [266, 0]
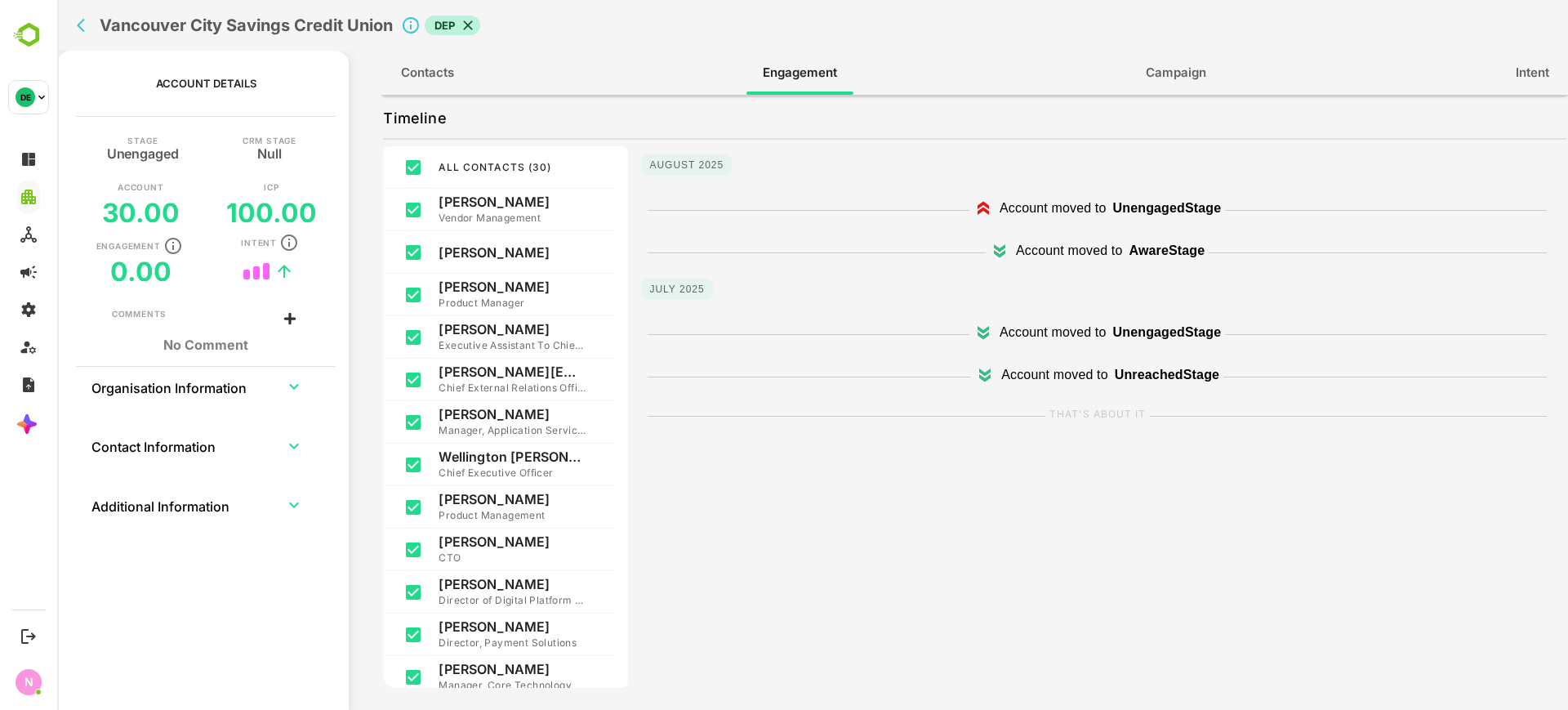
type input "**********"
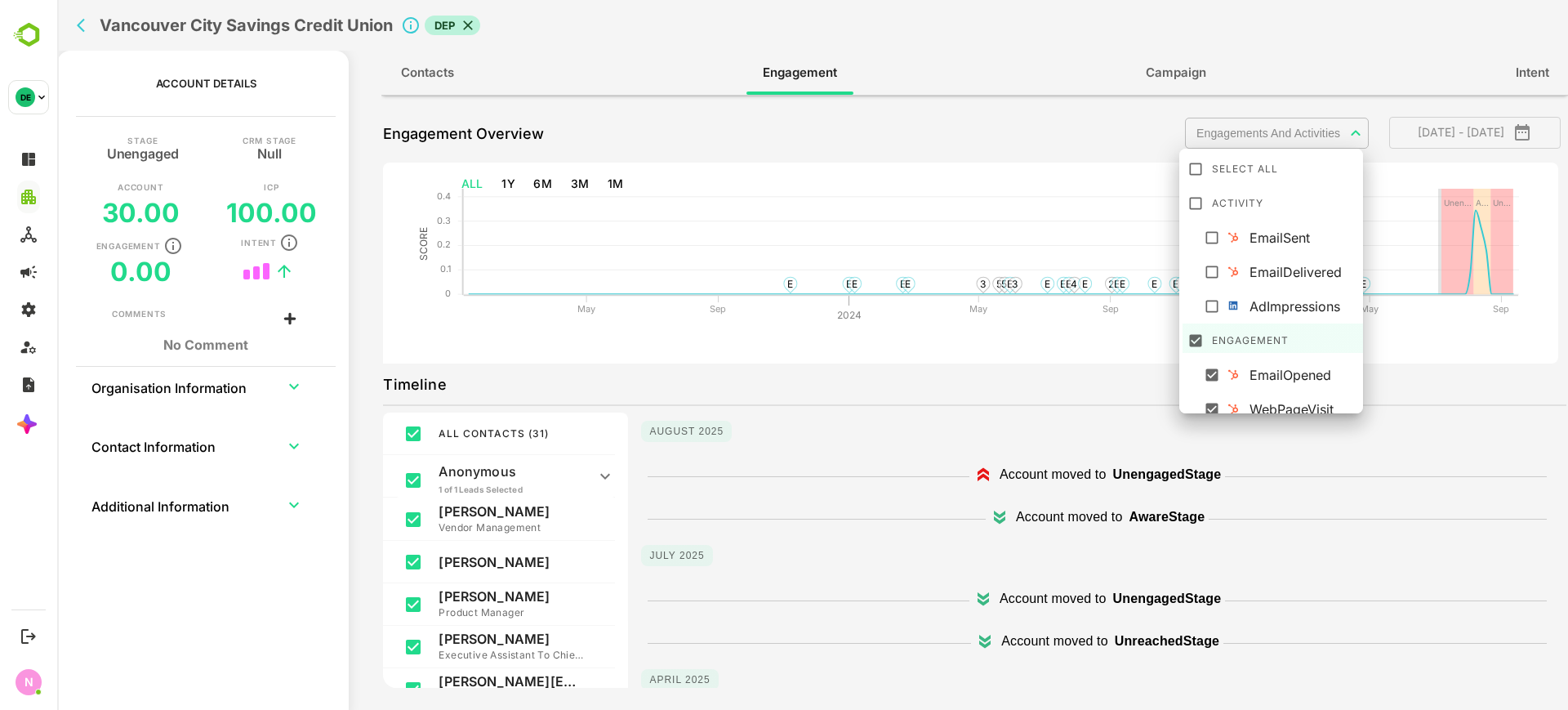
scroll to position [80, 0]
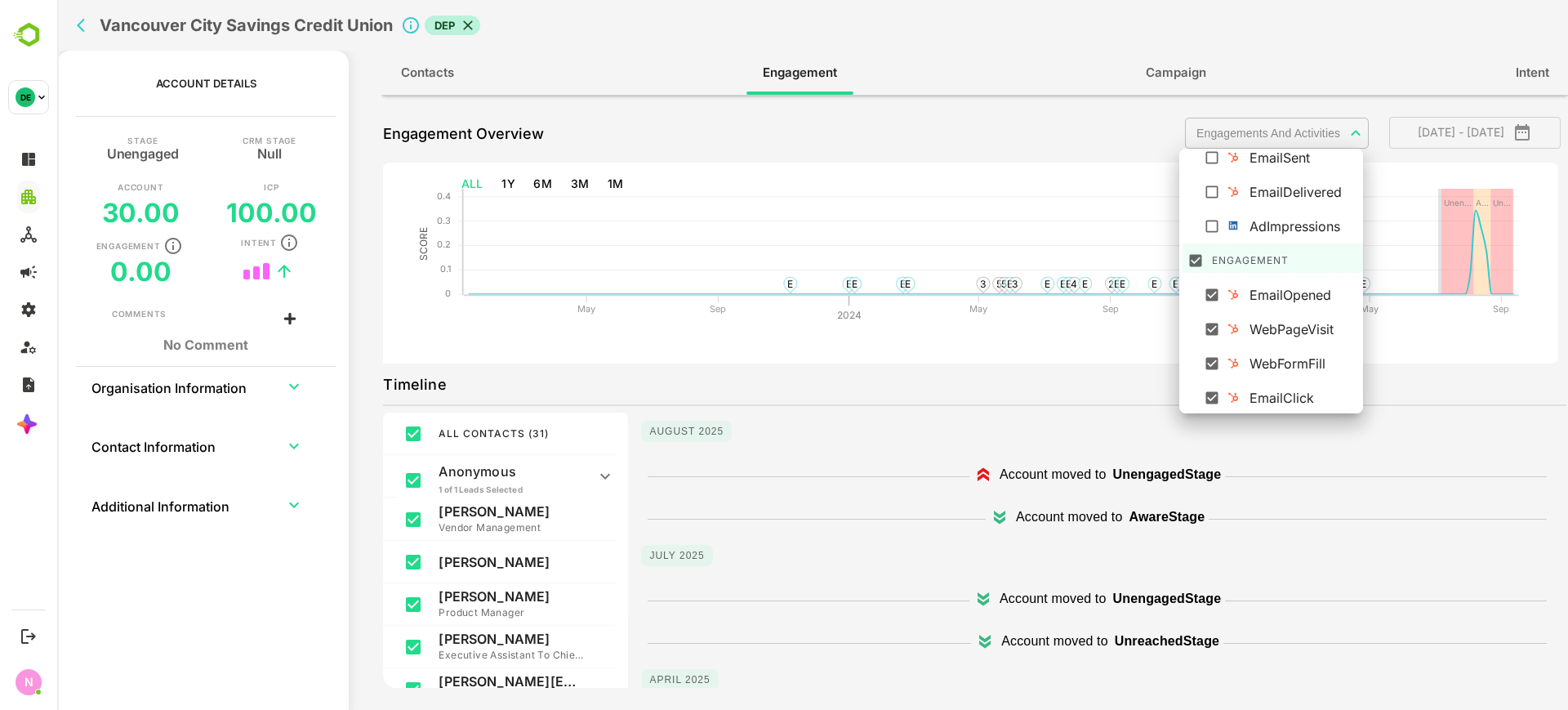
click at [1259, 136] on body "**********" at bounding box center [813, 355] width 1512 height 710
click at [1199, 268] on icon at bounding box center [1196, 261] width 16 height 16
click at [739, 338] on div at bounding box center [813, 355] width 1512 height 710
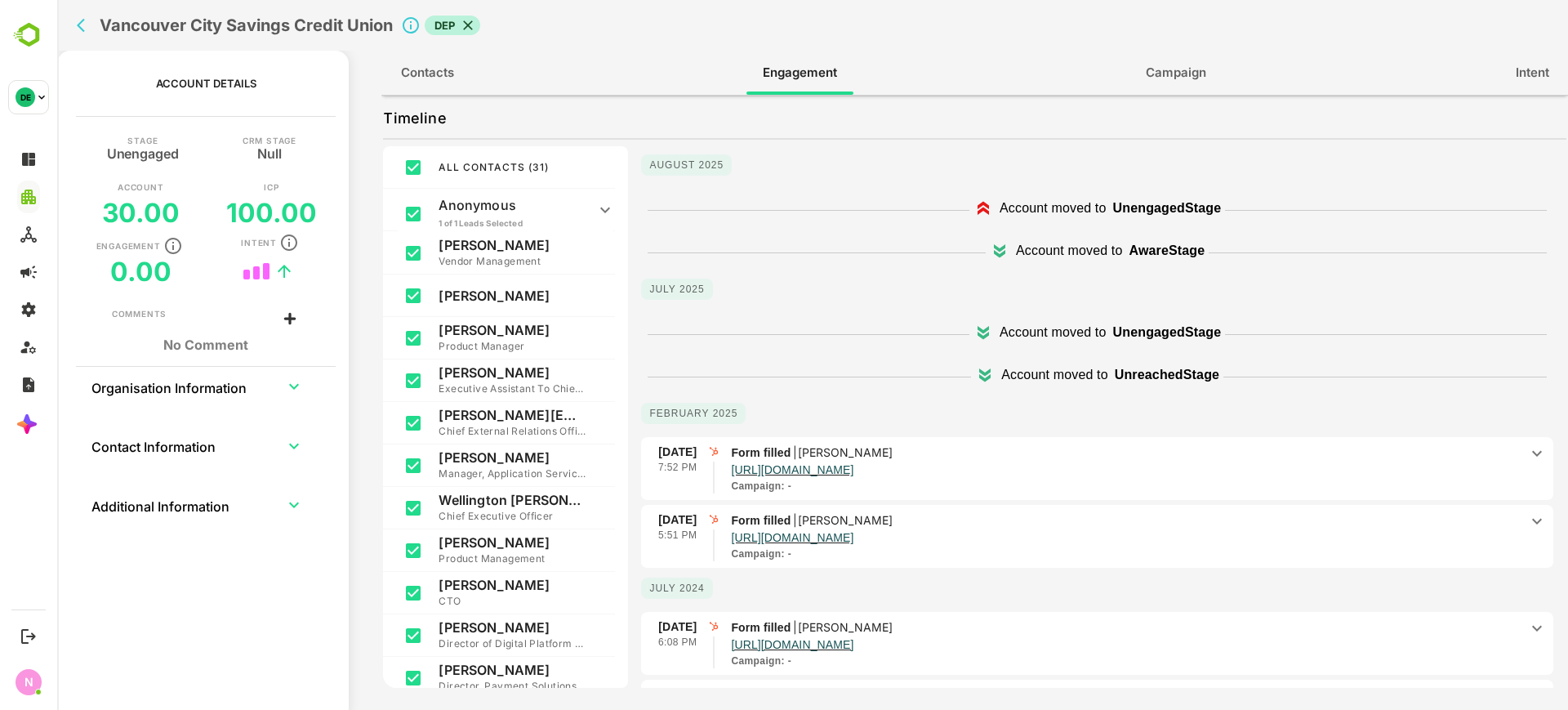
scroll to position [0, 0]
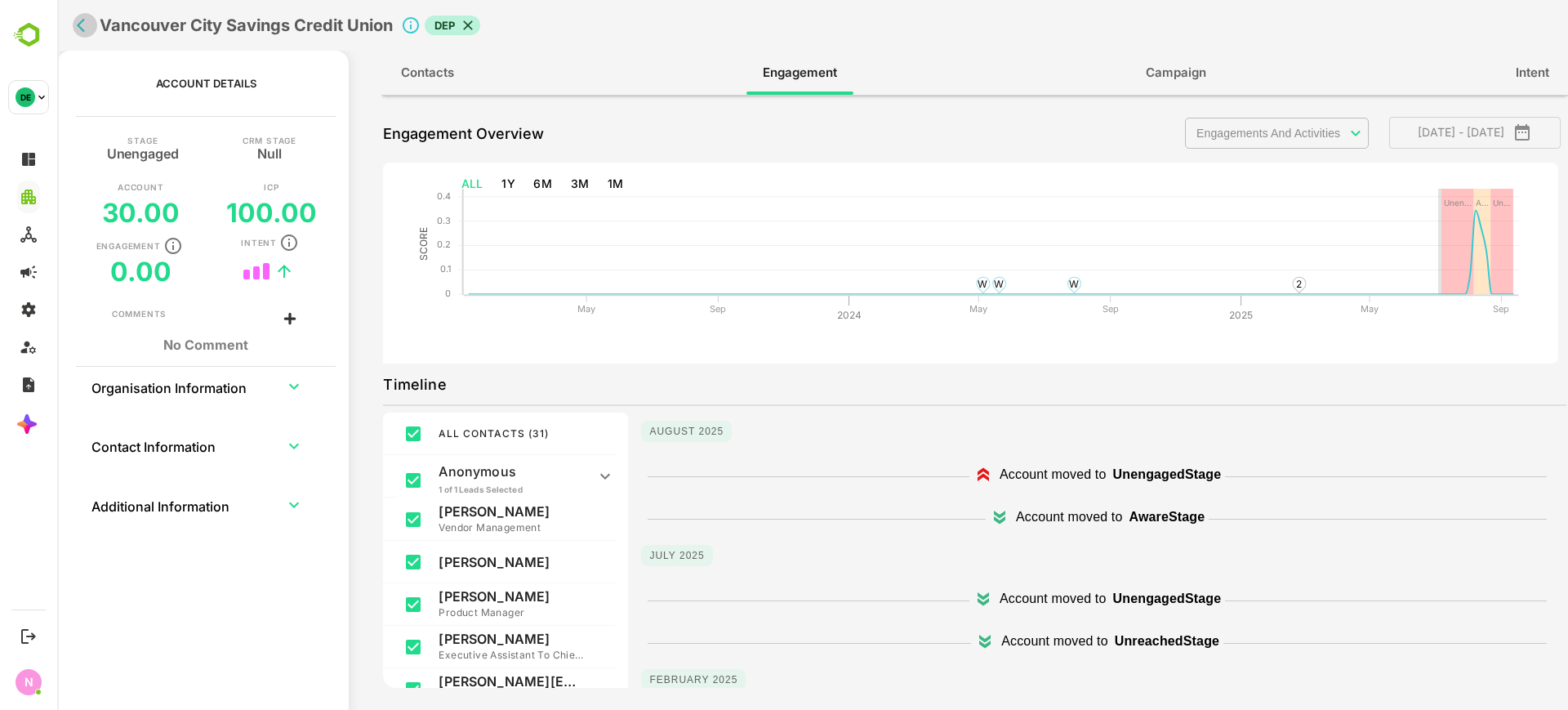
click at [84, 31] on icon "back" at bounding box center [85, 25] width 16 height 16
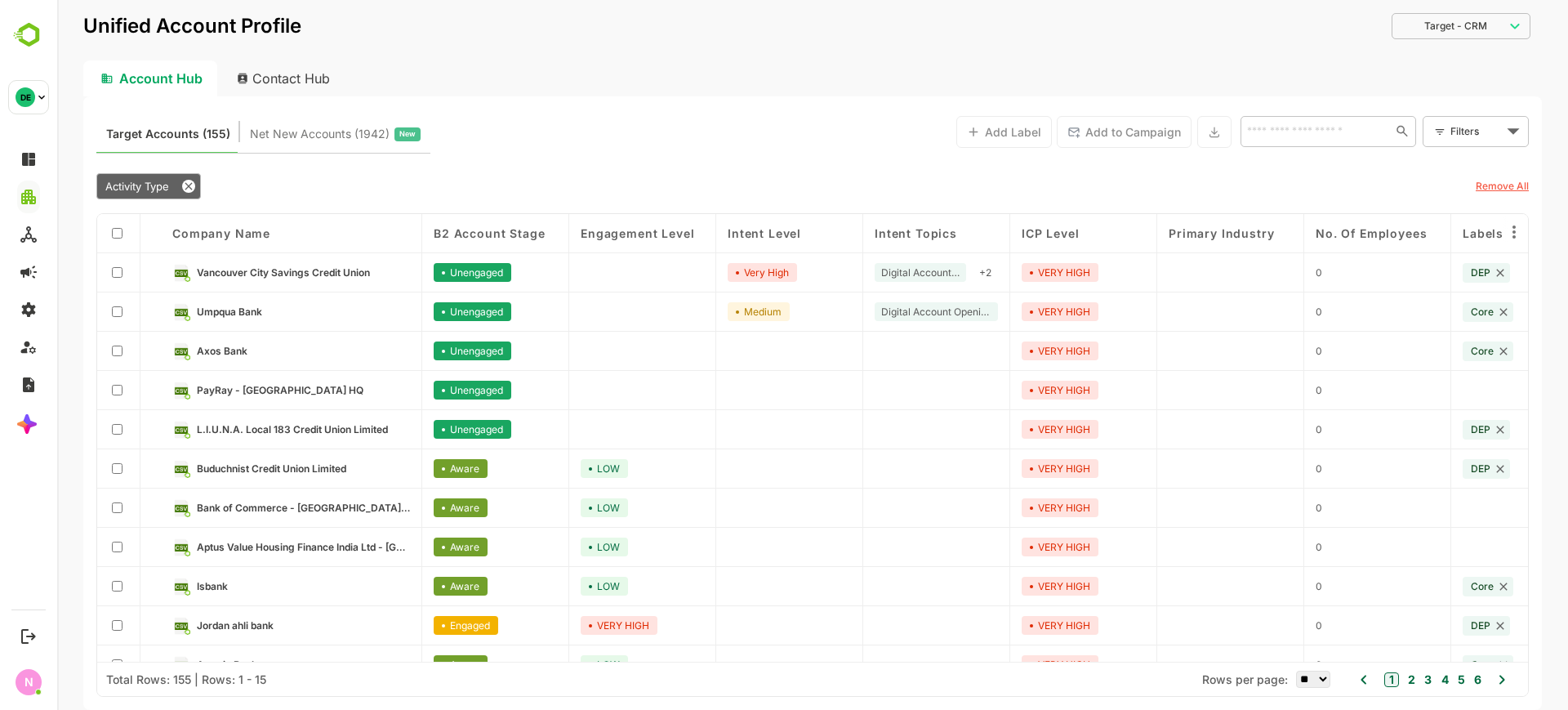
click at [272, 396] on link "PayRay - [GEOGRAPHIC_DATA] HQ" at bounding box center [304, 391] width 213 height 18
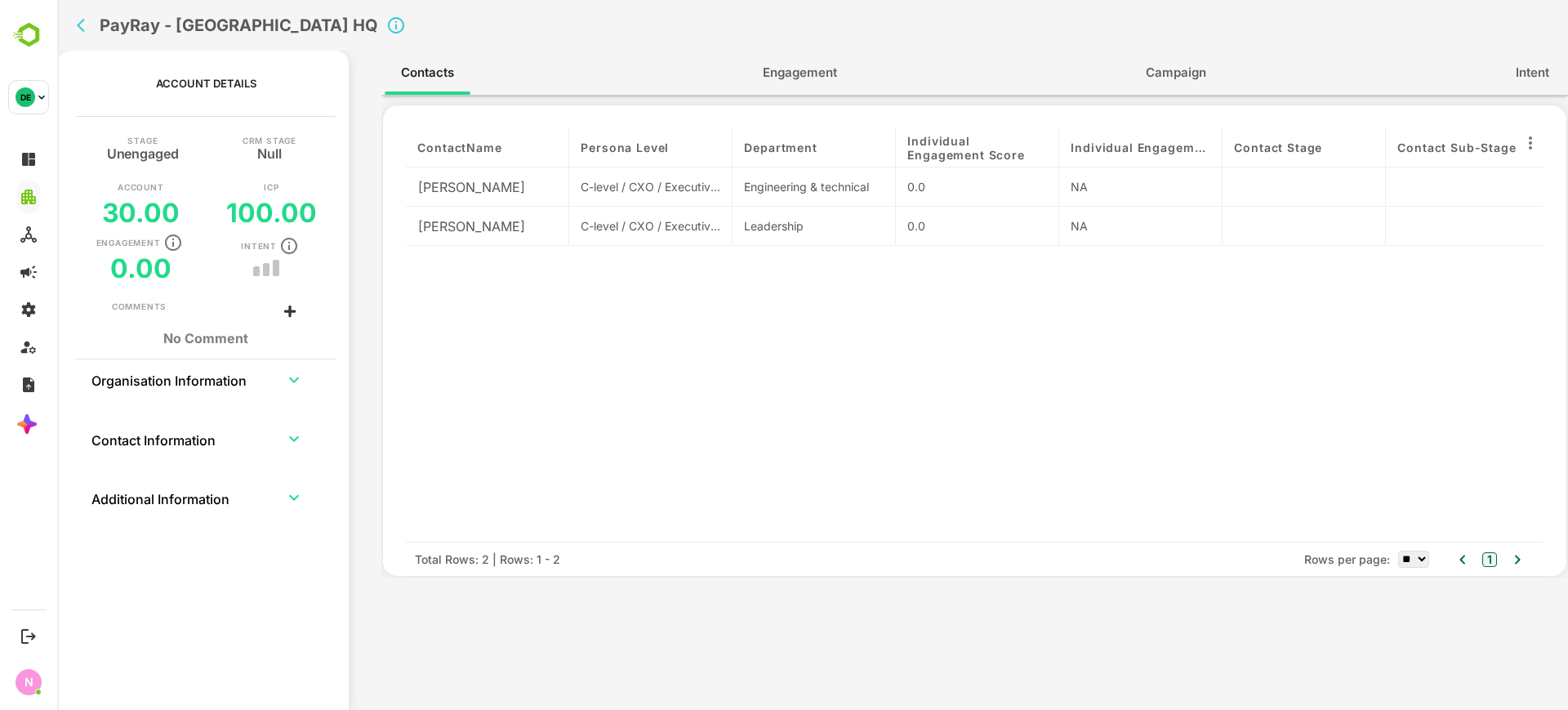
click at [805, 68] on span "Engagement" at bounding box center [800, 73] width 74 height 22
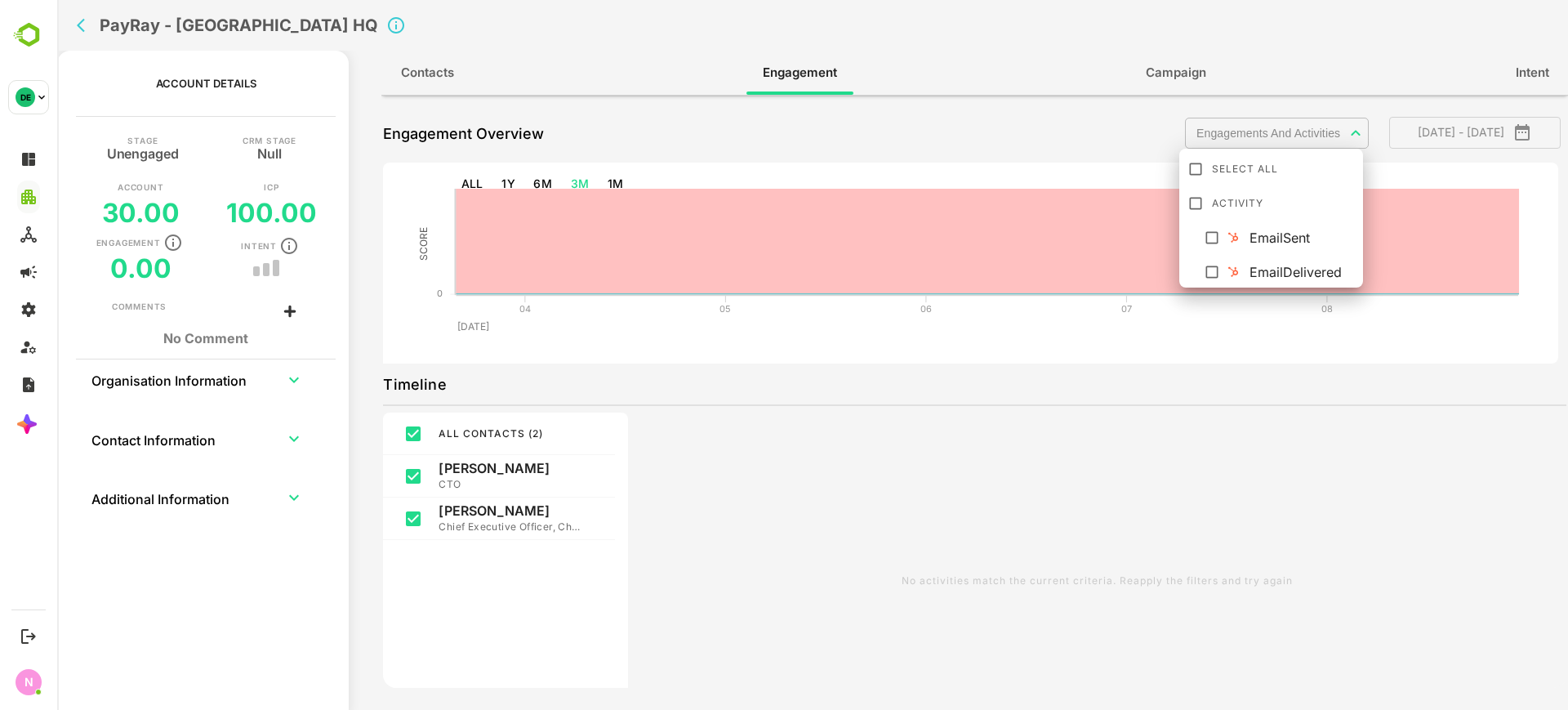
click at [1254, 118] on body "**********" at bounding box center [813, 355] width 1512 height 710
click at [82, 32] on div at bounding box center [813, 355] width 1512 height 710
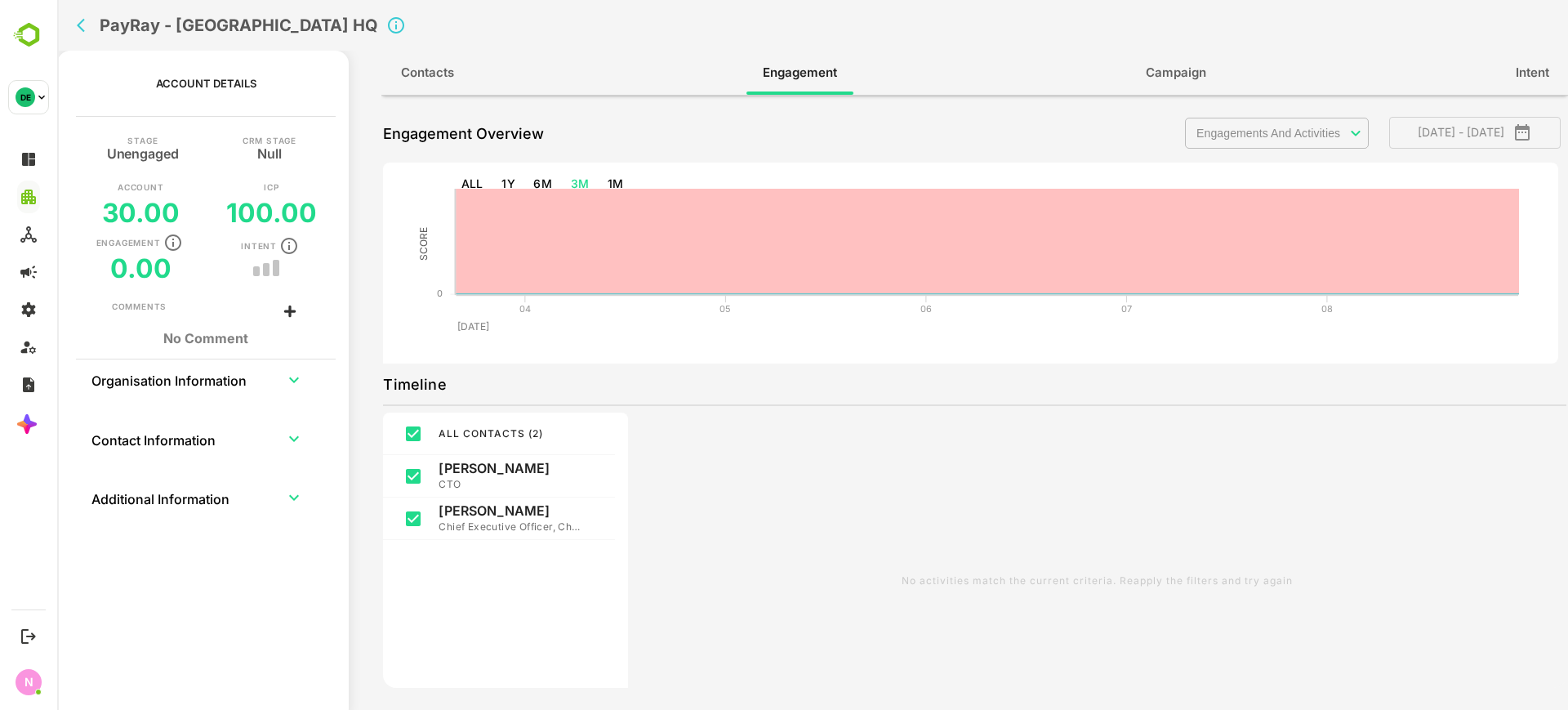
click at [74, 17] on div "PayRay - [GEOGRAPHIC_DATA] HQ" at bounding box center [529, 25] width 919 height 50
click at [78, 30] on icon "back" at bounding box center [85, 25] width 16 height 16
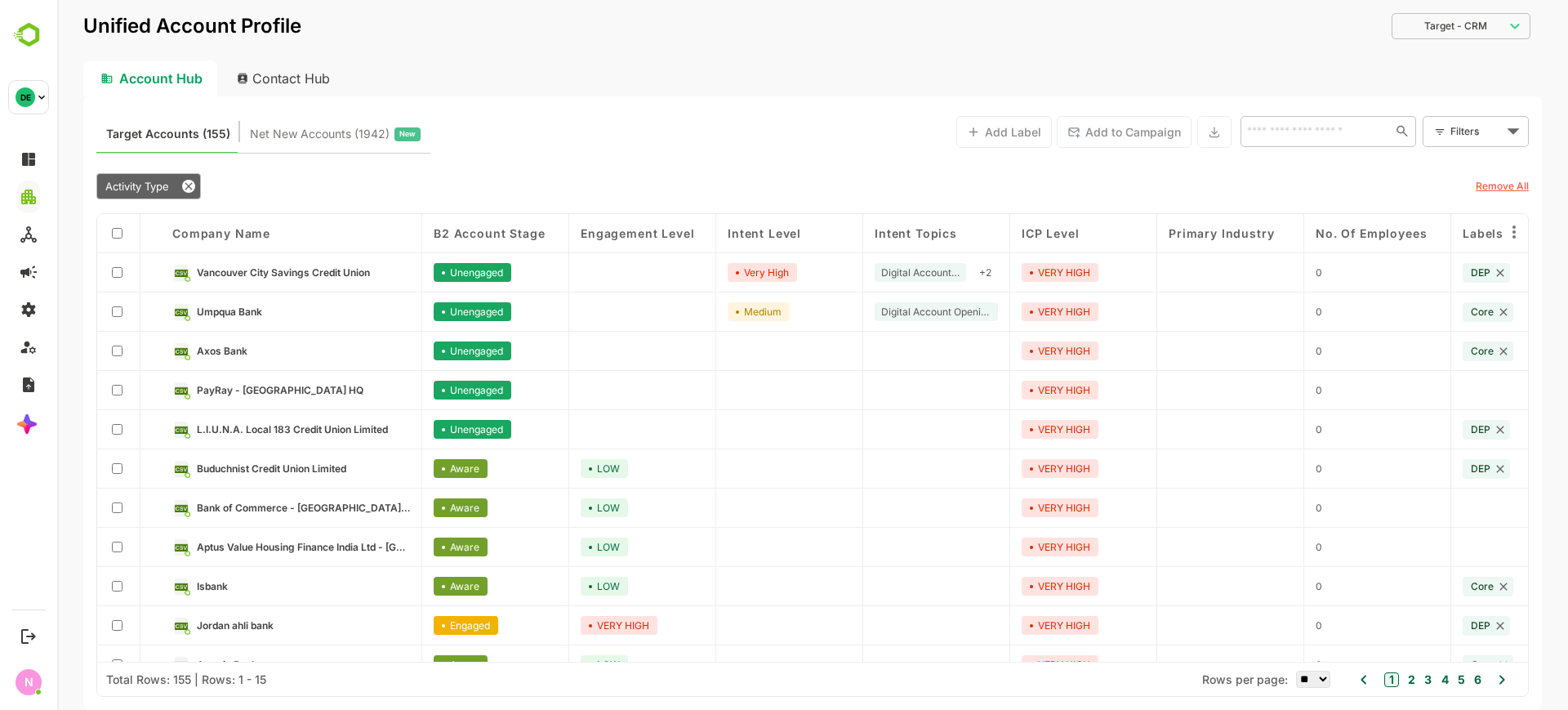
scroll to position [184, 0]
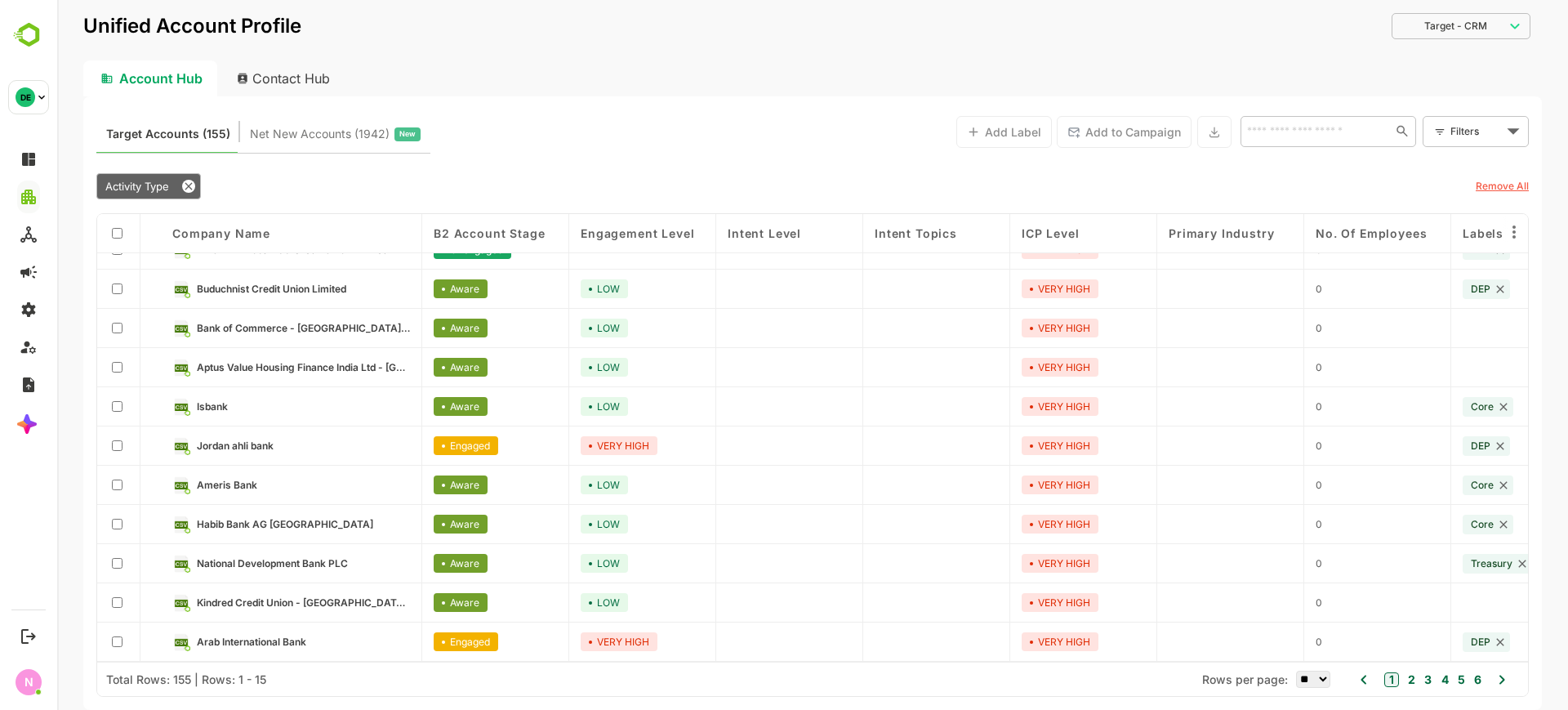
click at [262, 529] on link "Habib Bank AG [GEOGRAPHIC_DATA]" at bounding box center [304, 524] width 213 height 18
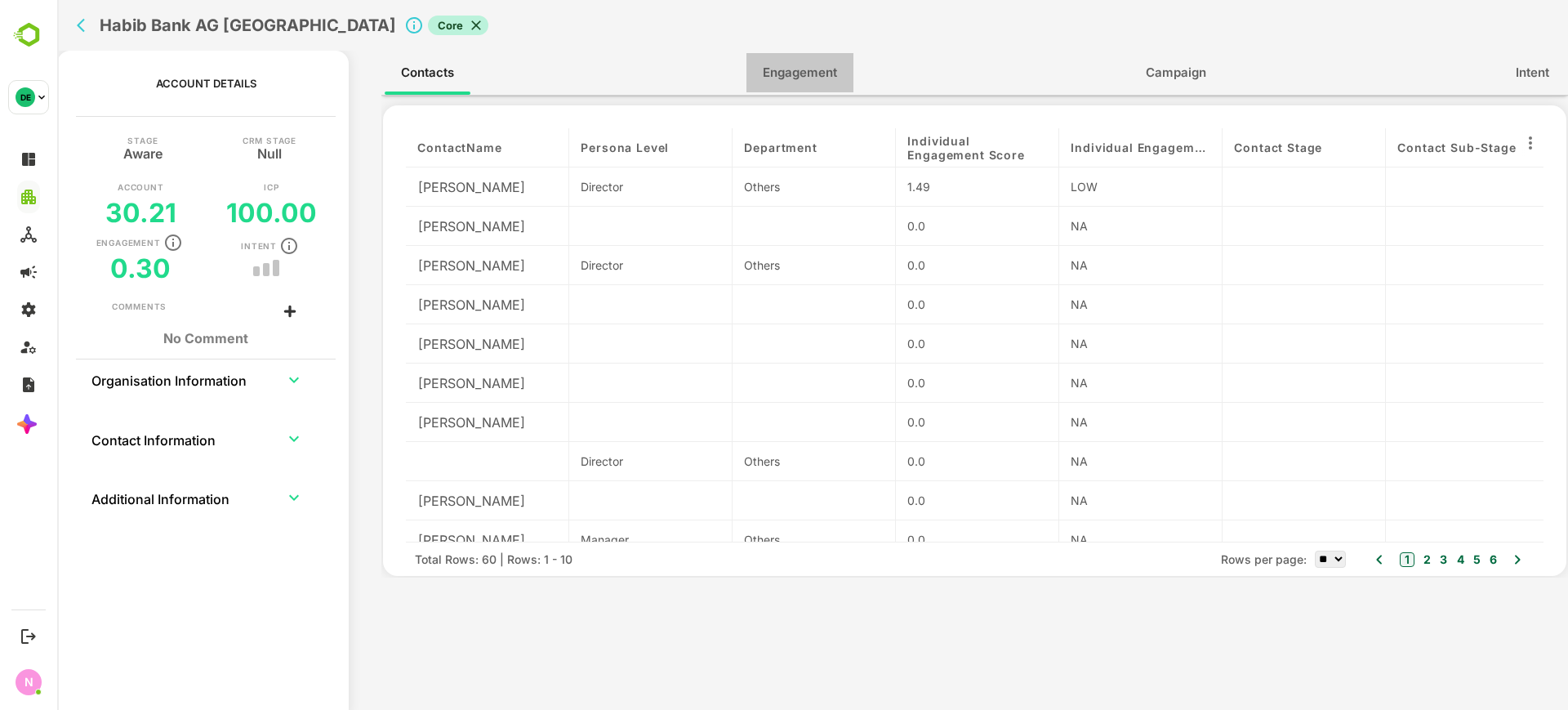
click at [809, 70] on span "Engagement" at bounding box center [800, 73] width 74 height 22
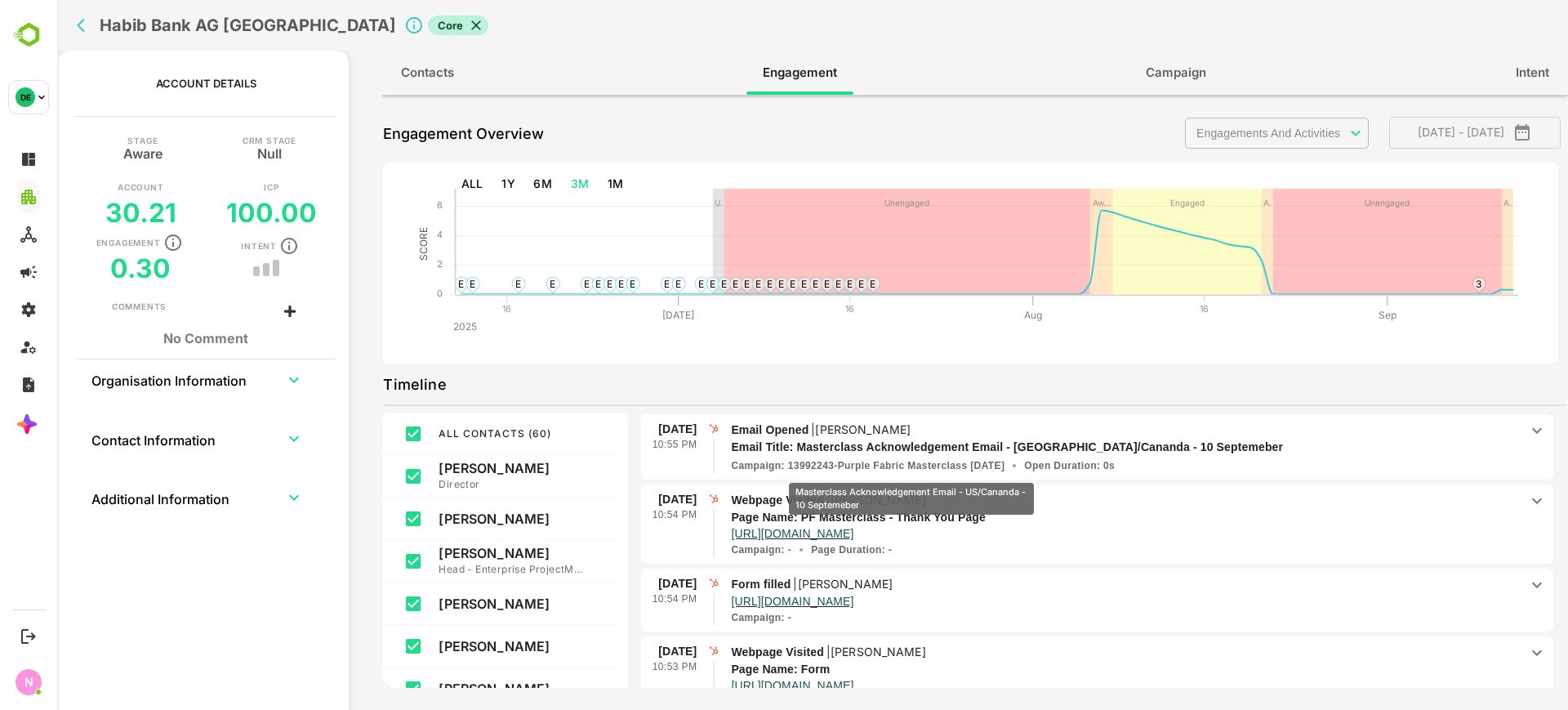
scroll to position [530, 0]
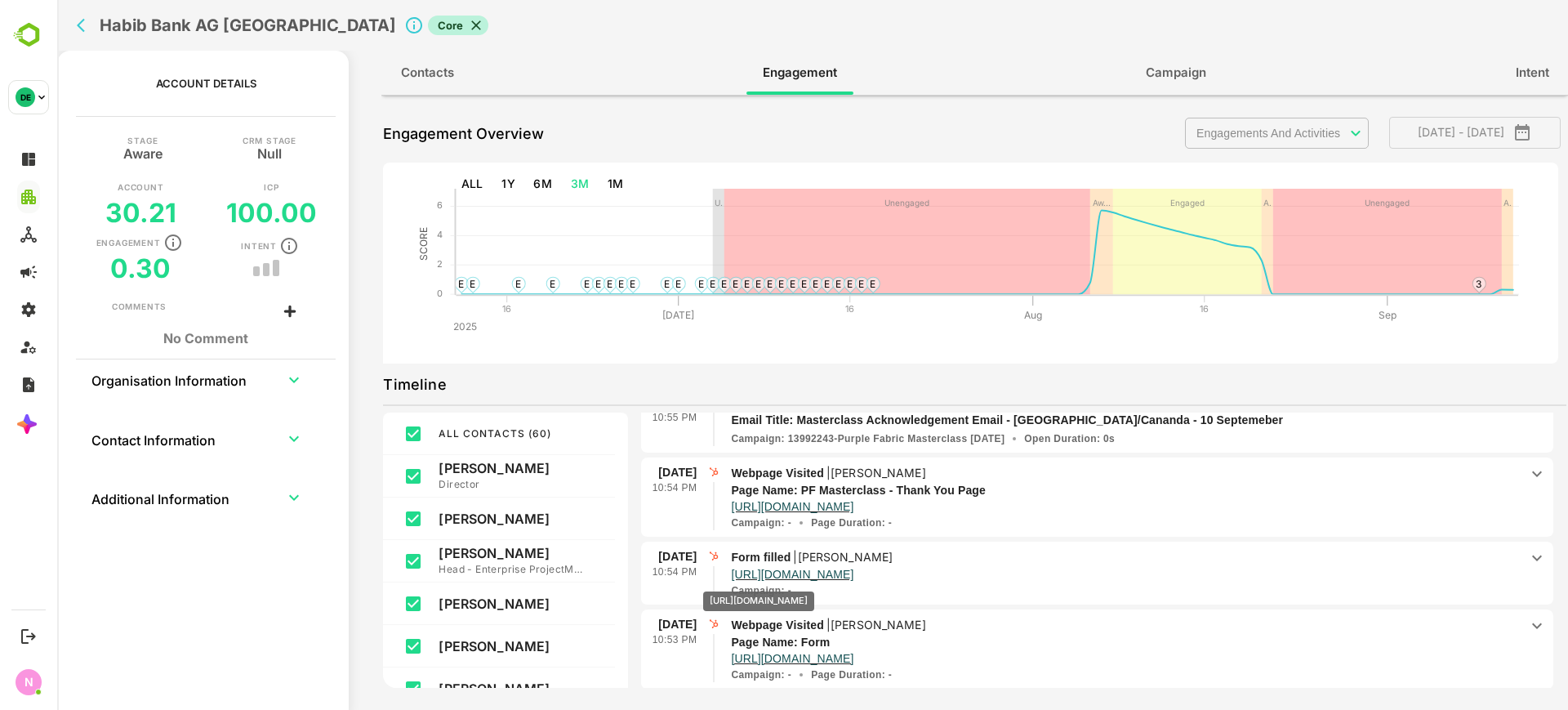
click at [826, 580] on p "[URL][DOMAIN_NAME]" at bounding box center [793, 574] width 123 height 16
